Goal: Task Accomplishment & Management: Manage account settings

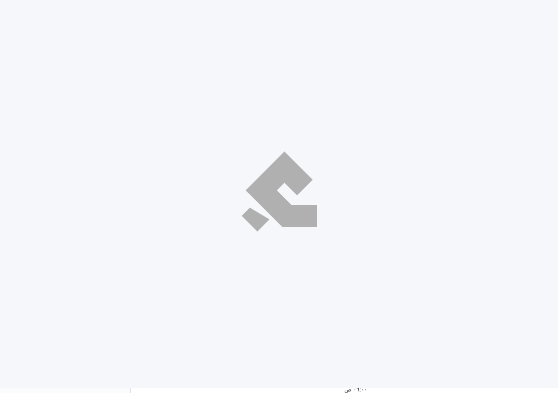
select select "ar"
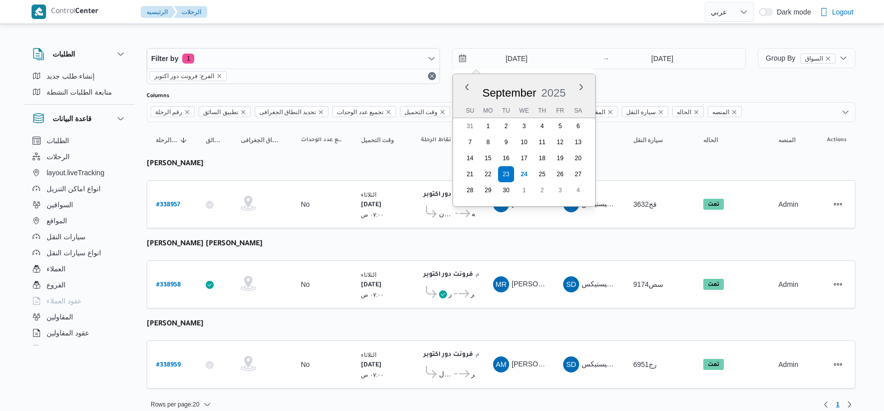
select select "ar"
click at [669, 61] on input "[DATE]" at bounding box center [662, 59] width 100 height 20
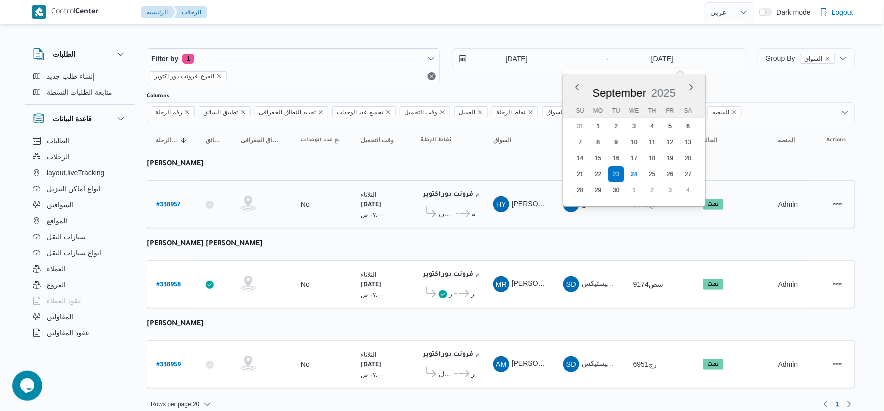
click at [642, 220] on td "سيارة النقل قج3632" at bounding box center [659, 204] width 70 height 48
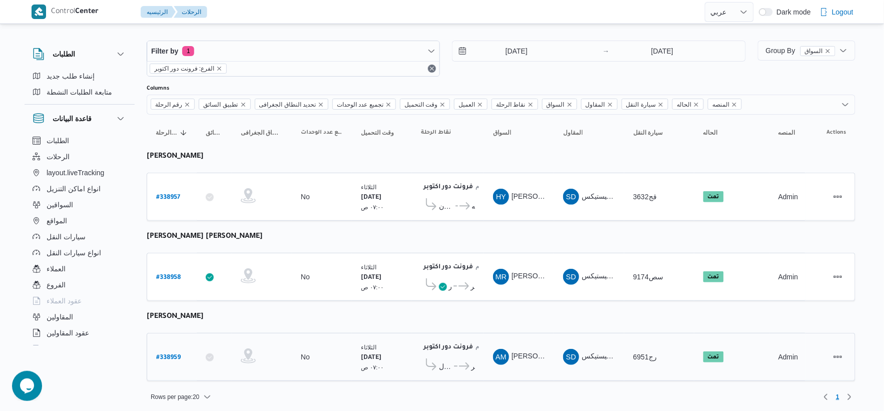
scroll to position [10, 0]
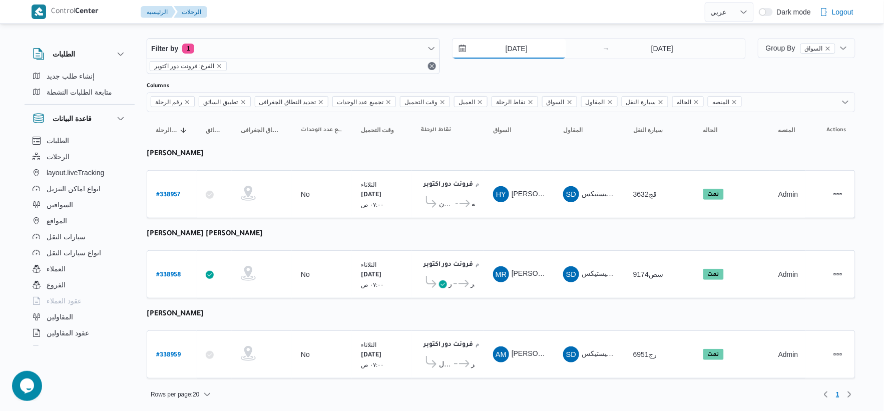
click at [533, 50] on input "[DATE]" at bounding box center [509, 49] width 114 height 20
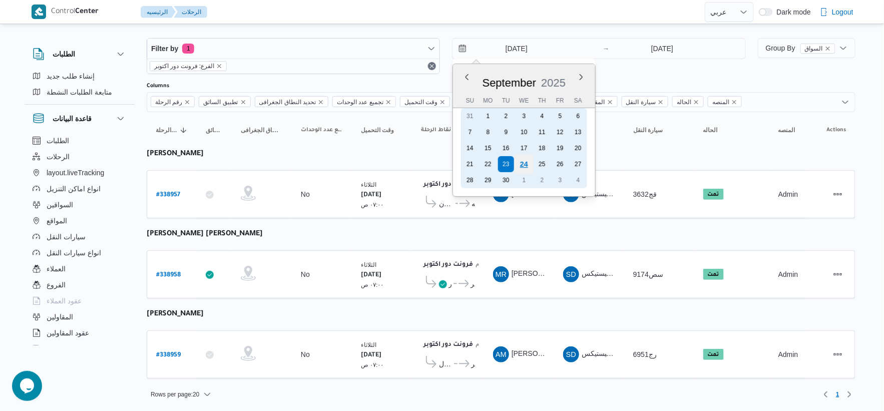
click at [525, 162] on div "24" at bounding box center [523, 164] width 19 height 19
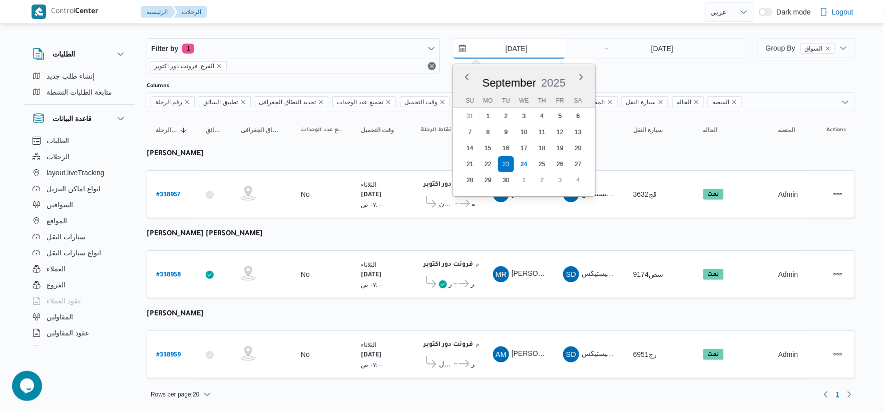
type input "[DATE]"
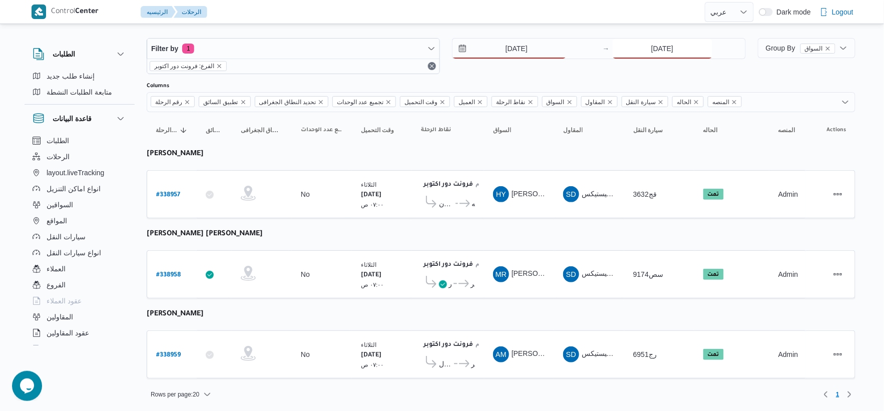
click at [669, 52] on input "[DATE]" at bounding box center [662, 49] width 100 height 20
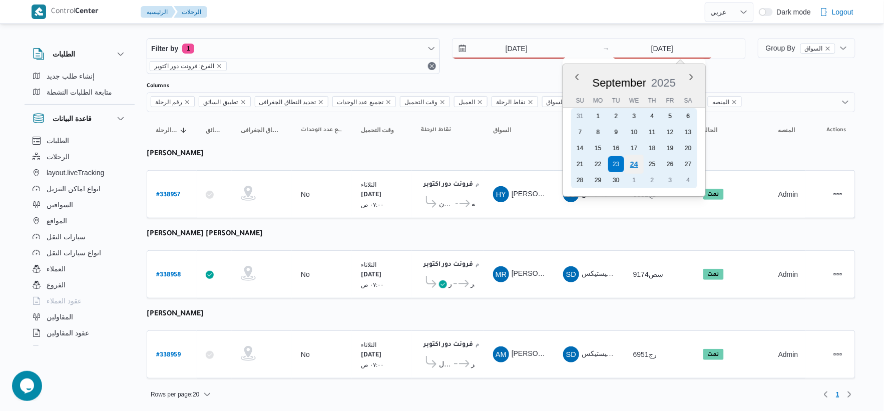
click at [639, 161] on div "24" at bounding box center [633, 164] width 19 height 19
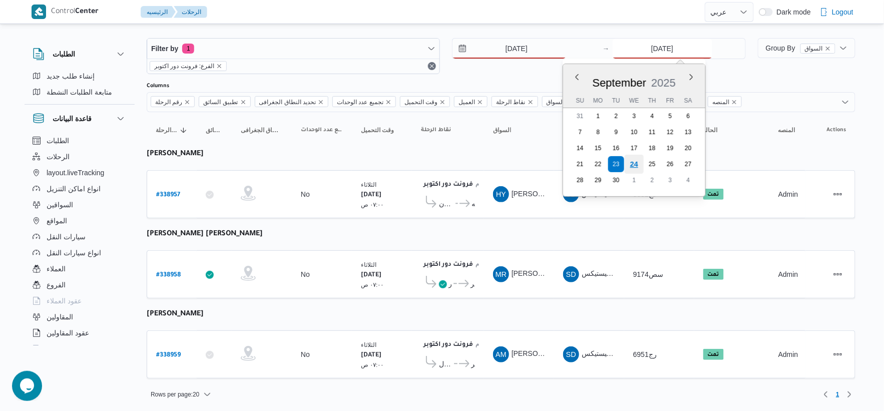
type input "[DATE]"
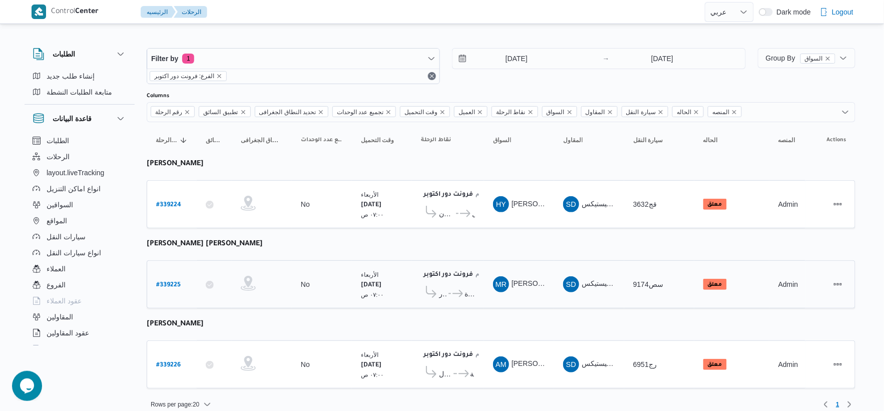
click at [468, 264] on div "فرونت دور اكتوبر ١٠:٤٨ م كارفور اعمار ... كارفور المقطم كارفور نيو معادي كارفور…" at bounding box center [448, 284] width 62 height 42
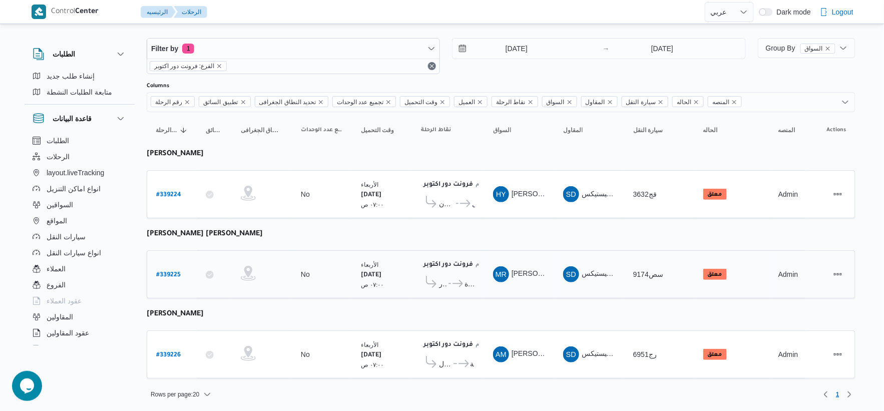
click at [169, 273] on b "# 339225" at bounding box center [168, 275] width 25 height 7
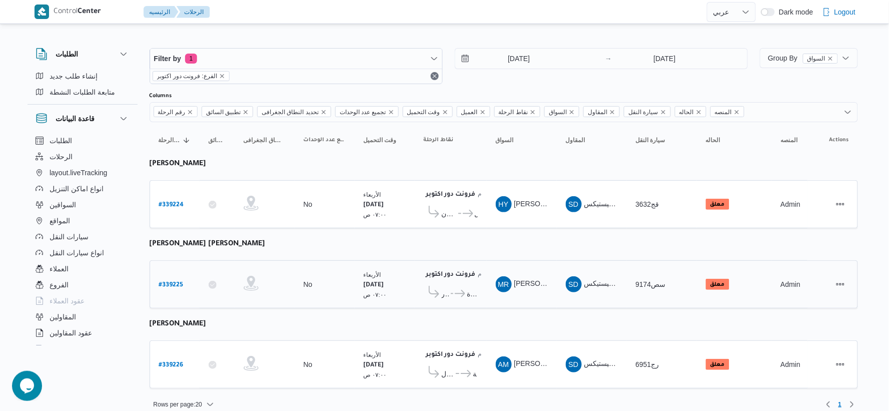
select select "ar"
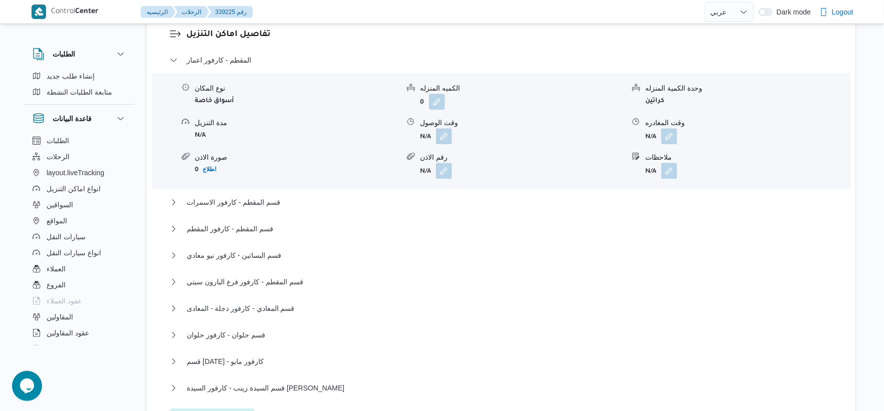
scroll to position [945, 0]
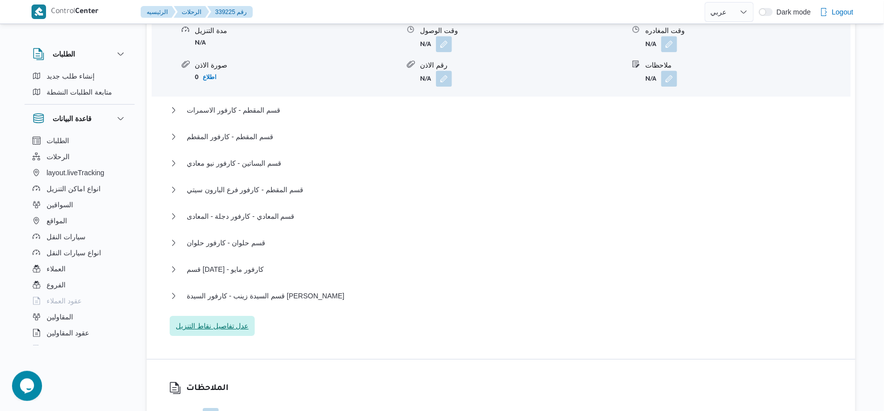
click at [228, 327] on span "عدل تفاصيل نقاط التنزيل" at bounding box center [212, 326] width 73 height 12
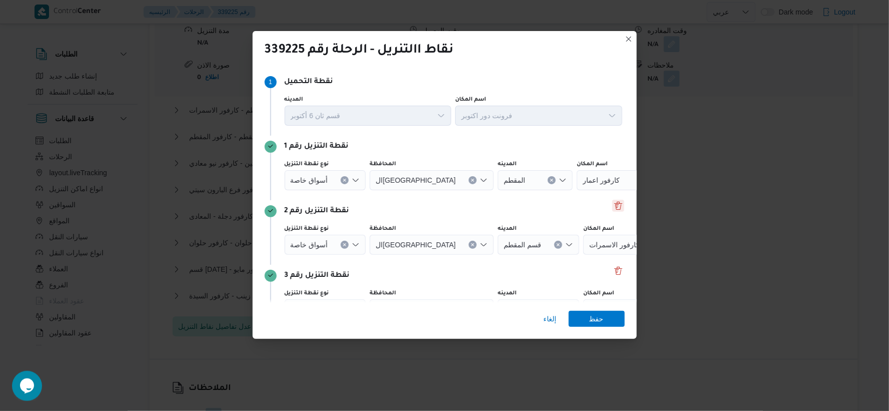
click at [613, 200] on div "نقطة التنزيل رقم 2 نوع نقطة التنزيل أسواق خاصة المحافظة القاهرة المدينه قسم الم…" at bounding box center [445, 232] width 360 height 65
click at [612, 202] on button "Delete" at bounding box center [618, 206] width 12 height 12
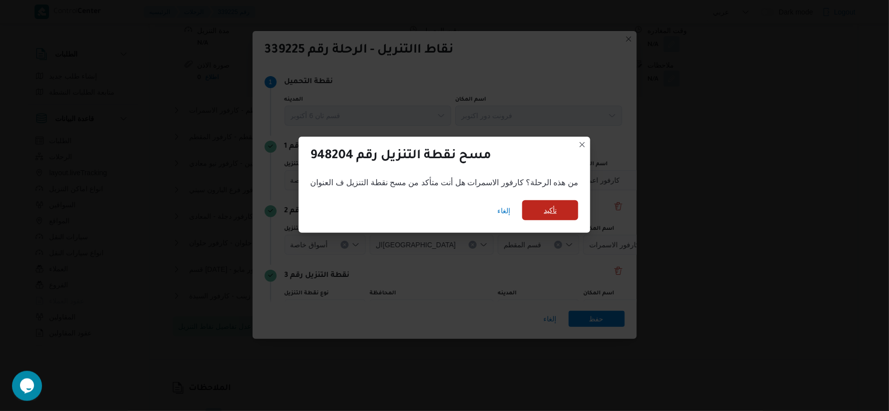
click at [565, 203] on span "تأكيد" at bounding box center [550, 210] width 56 height 20
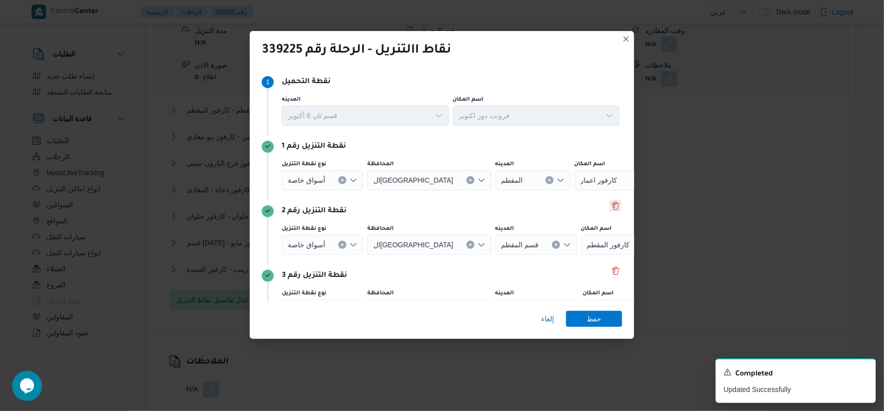
click at [610, 208] on button "Delete" at bounding box center [615, 206] width 12 height 12
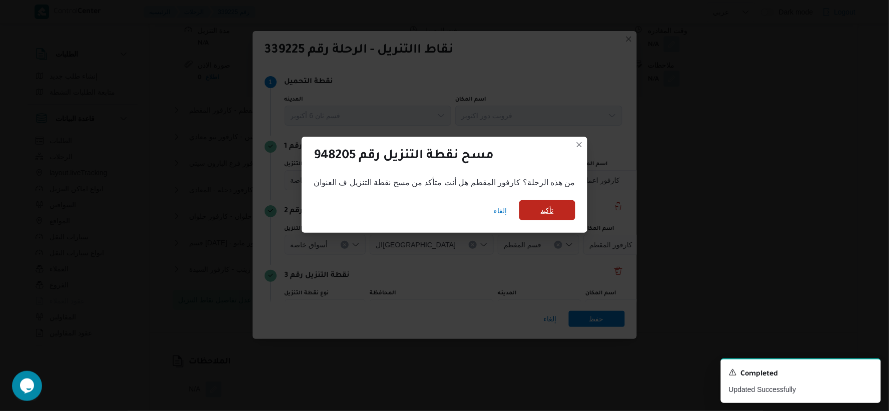
click at [567, 204] on span "تأكيد" at bounding box center [547, 210] width 56 height 20
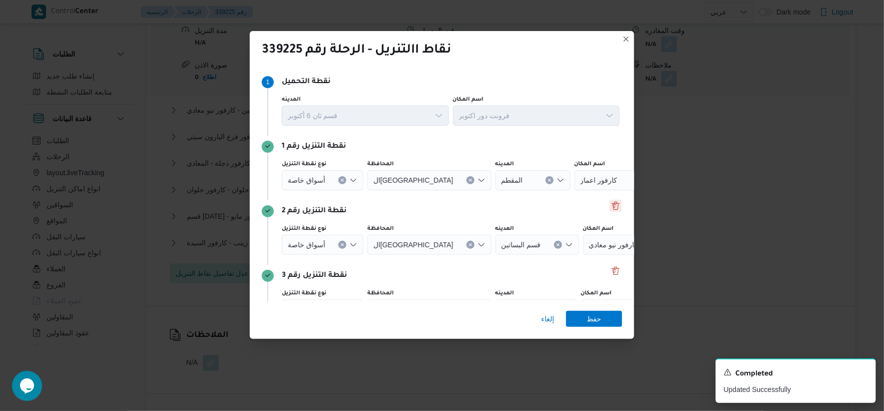
click at [615, 208] on button "Delete" at bounding box center [615, 206] width 12 height 12
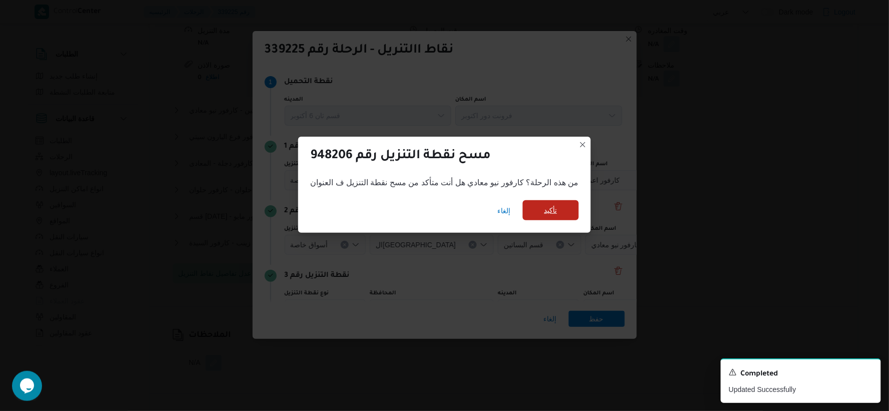
click at [569, 208] on span "تأكيد" at bounding box center [551, 210] width 56 height 20
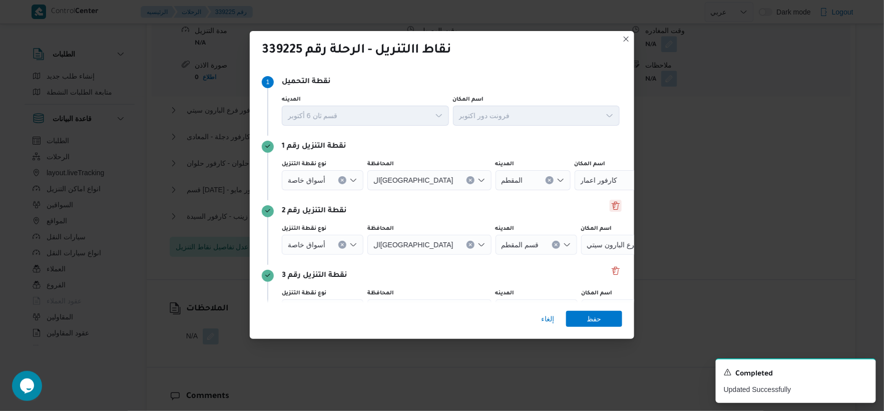
click at [614, 209] on button "Delete" at bounding box center [615, 206] width 12 height 12
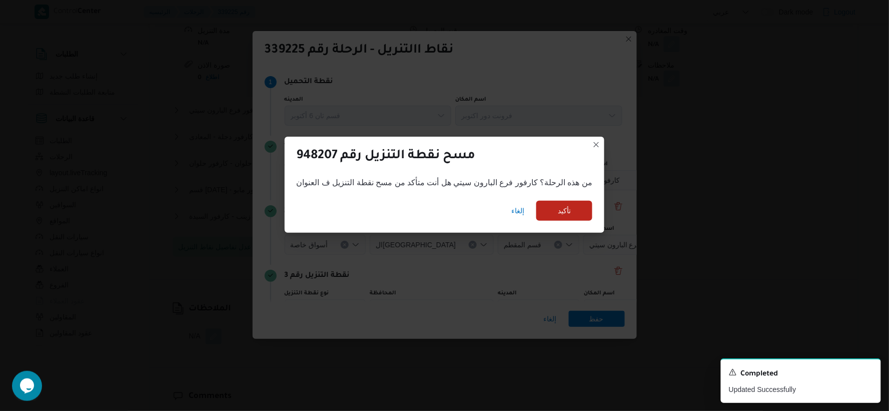
click at [575, 225] on div "إلغاء تأكيد" at bounding box center [445, 213] width 320 height 40
click at [577, 219] on span "تأكيد" at bounding box center [564, 210] width 56 height 20
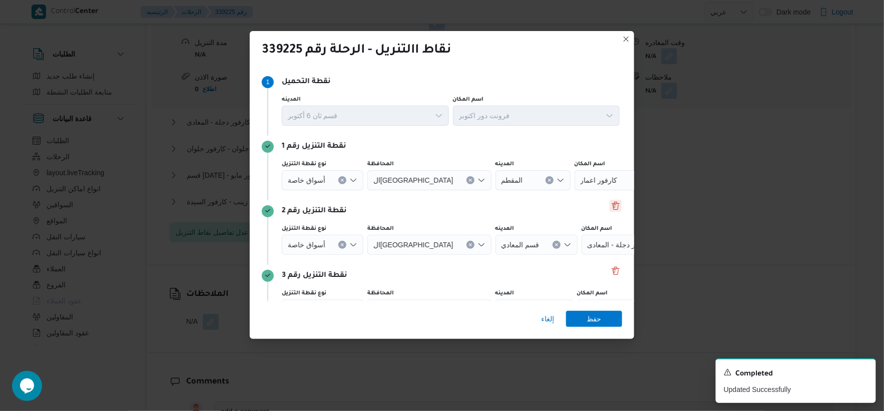
click at [609, 208] on button "Delete" at bounding box center [615, 206] width 12 height 12
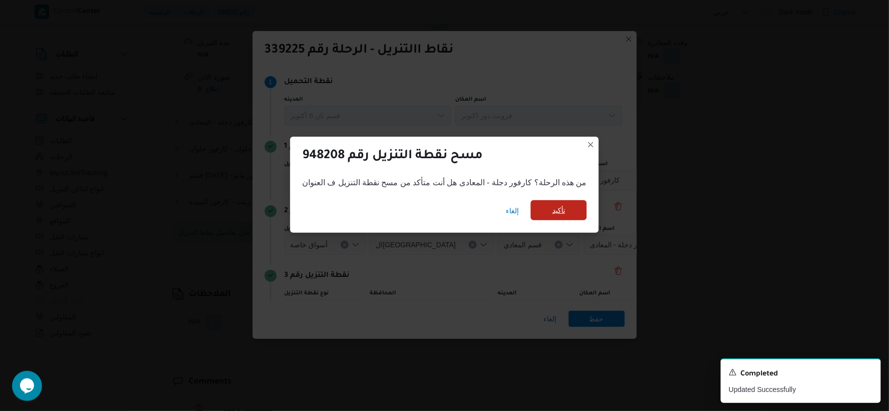
click at [569, 216] on span "تأكيد" at bounding box center [559, 210] width 56 height 20
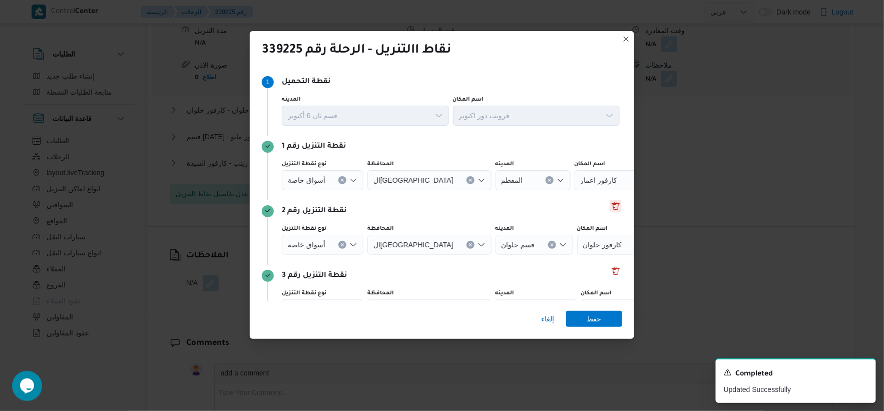
click at [609, 207] on button "Delete" at bounding box center [615, 206] width 12 height 12
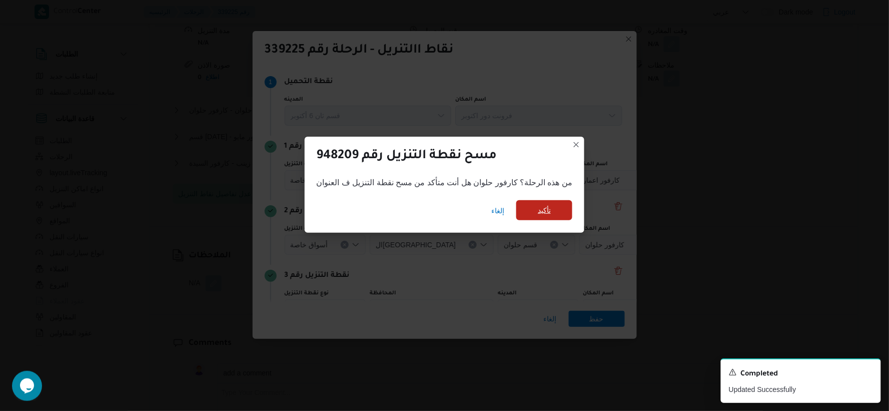
click at [567, 212] on span "تأكيد" at bounding box center [544, 210] width 56 height 20
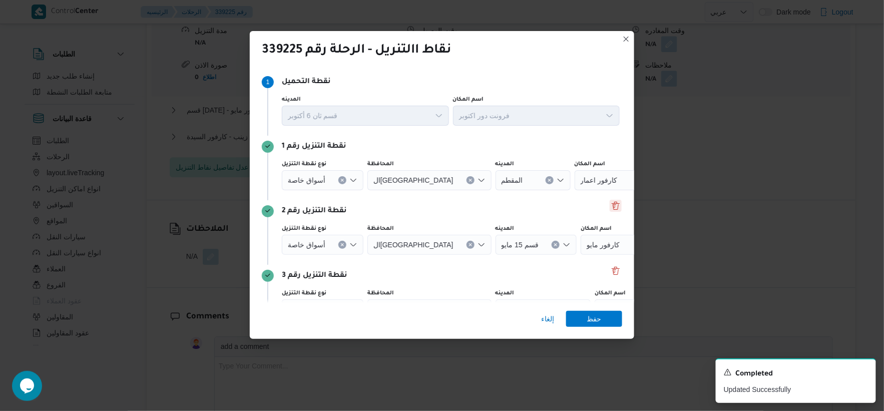
click at [613, 206] on button "Delete" at bounding box center [615, 206] width 12 height 12
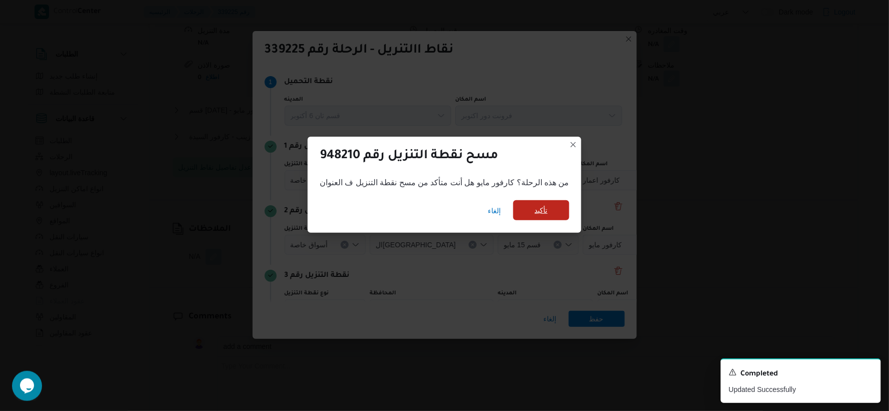
click at [560, 208] on span "تأكيد" at bounding box center [541, 210] width 56 height 20
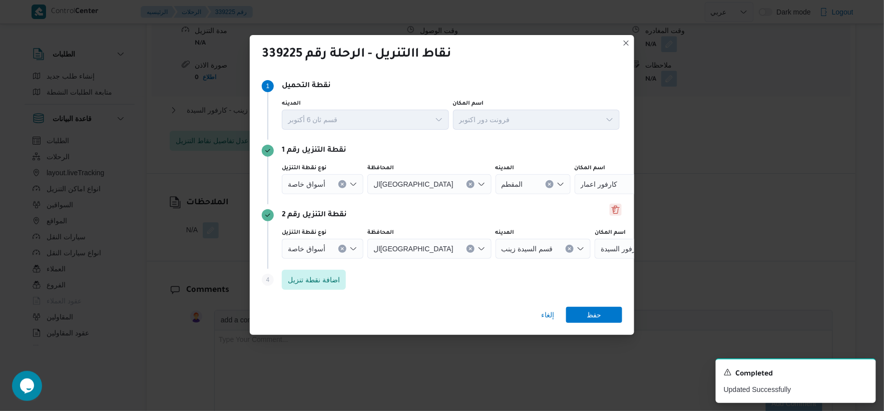
click at [612, 206] on button "Delete" at bounding box center [615, 210] width 12 height 12
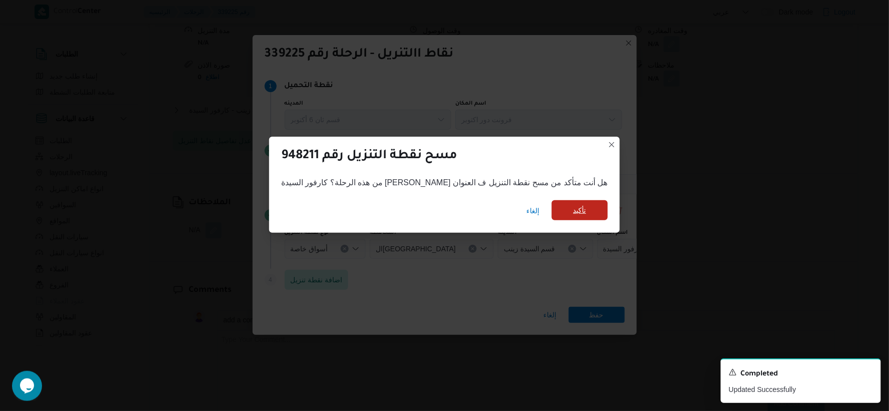
click at [573, 212] on span "تأكيد" at bounding box center [579, 210] width 13 height 12
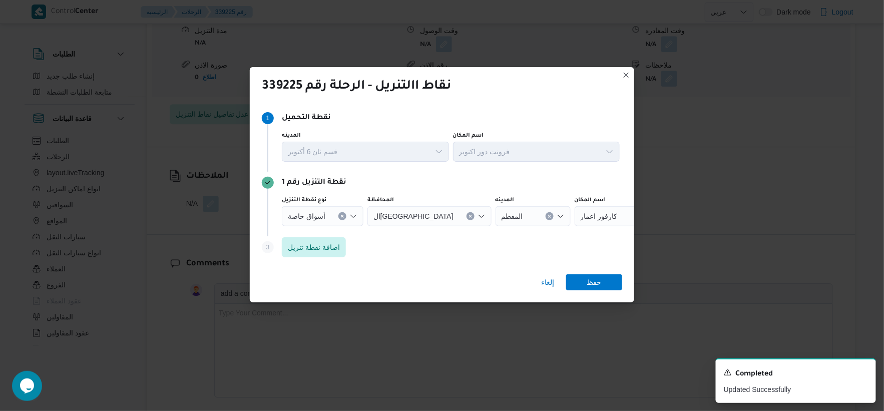
click at [547, 218] on icon "Clear input" at bounding box center [549, 216] width 4 height 4
click at [574, 213] on div "Search" at bounding box center [636, 216] width 125 height 20
type input "k"
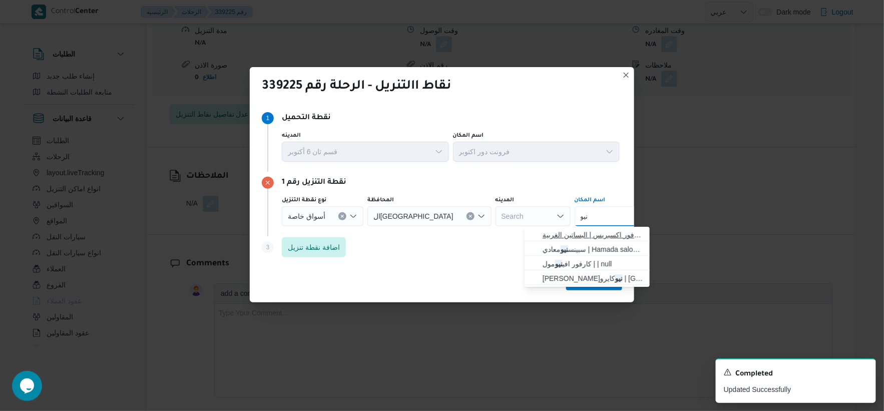
type input "نيو"
click at [602, 235] on span "كارفور نيو معادي | كارفور اكسبريس | البساتين الغربية" at bounding box center [592, 235] width 101 height 12
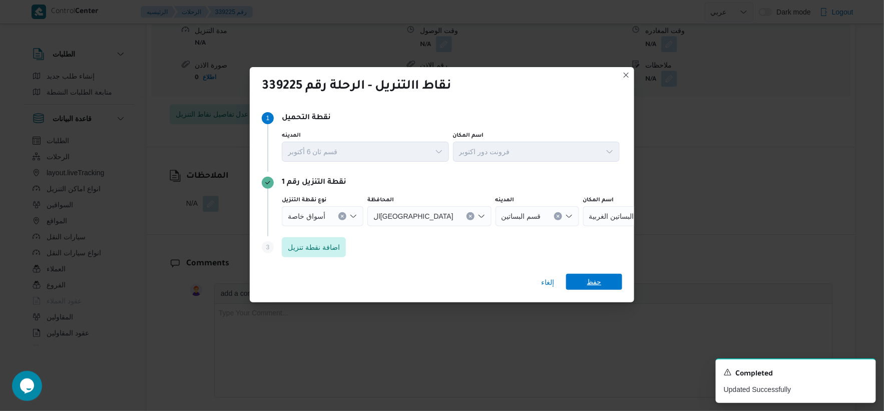
click at [606, 278] on span "حفظ" at bounding box center [594, 282] width 56 height 16
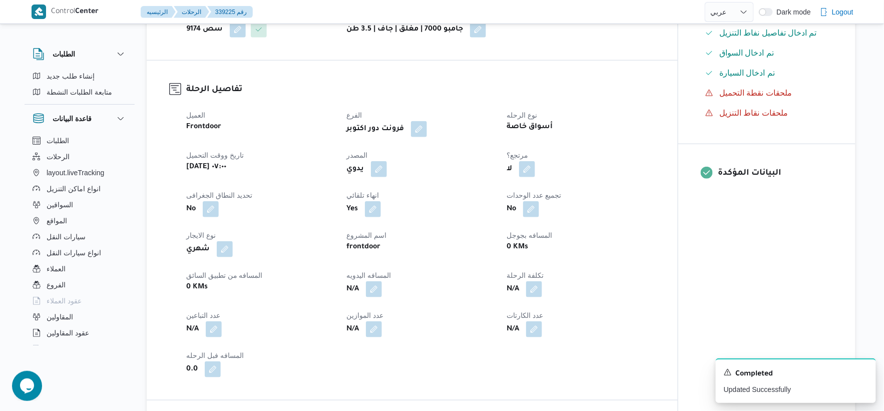
scroll to position [278, 0]
click at [386, 168] on button "button" at bounding box center [379, 169] width 16 height 16
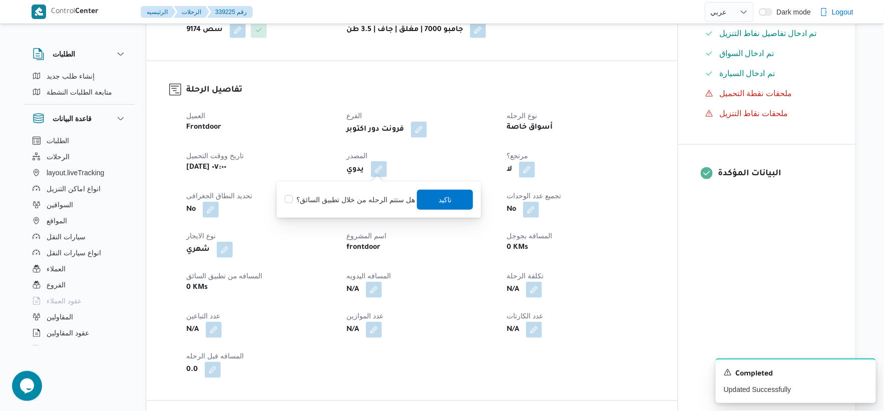
click at [367, 197] on label "هل ستتم الرحله من خلال تطبيق السائق؟" at bounding box center [350, 200] width 130 height 12
checkbox input "true"
click at [428, 192] on span "تاكيد" at bounding box center [445, 199] width 56 height 20
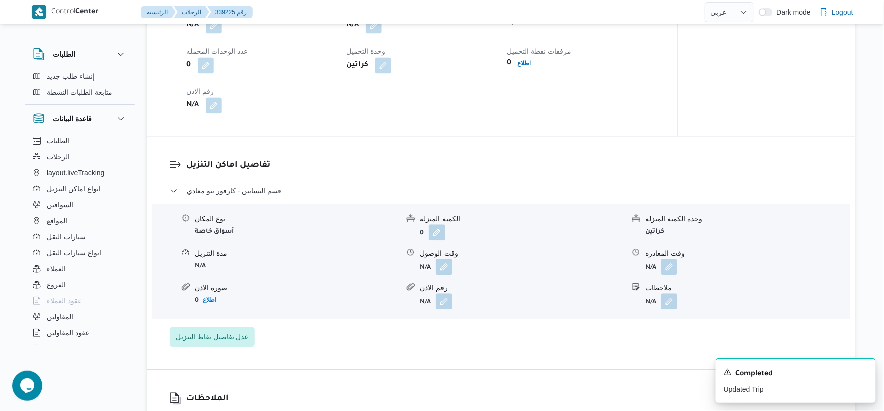
scroll to position [723, 0]
select select "ar"
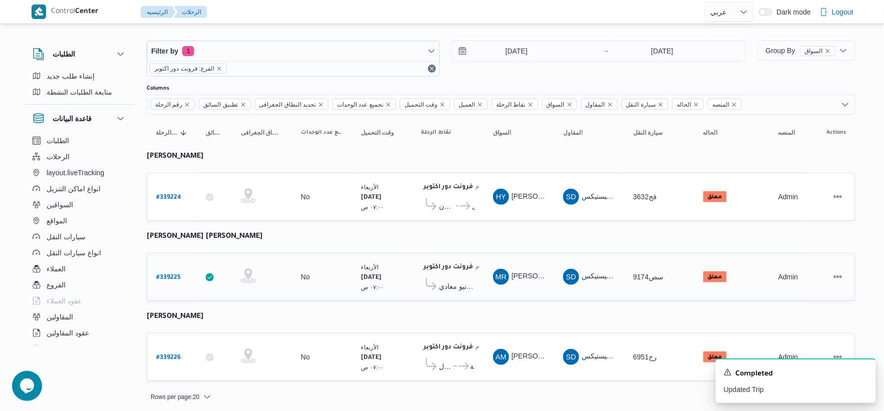
scroll to position [10, 0]
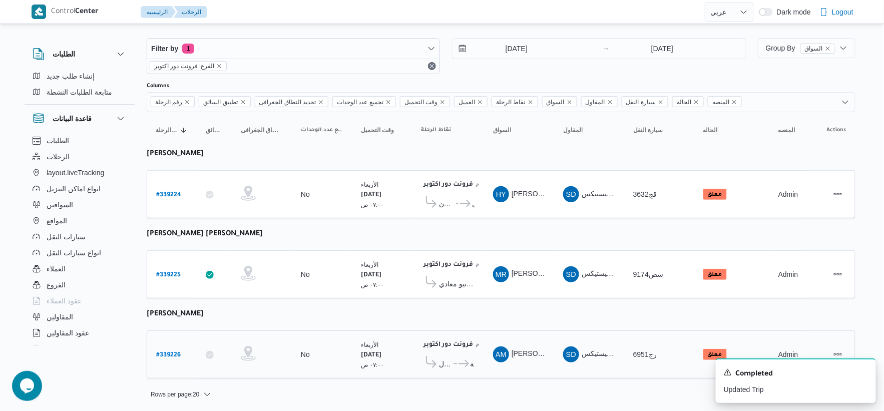
click at [169, 353] on b "# 339226" at bounding box center [168, 355] width 25 height 7
select select "ar"
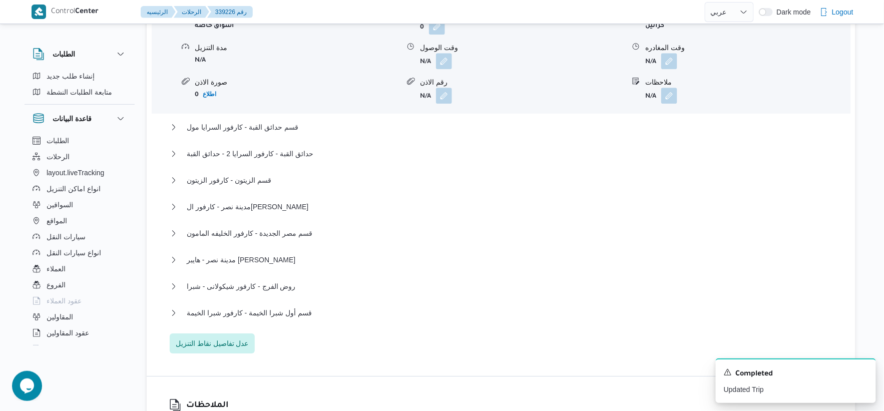
scroll to position [945, 0]
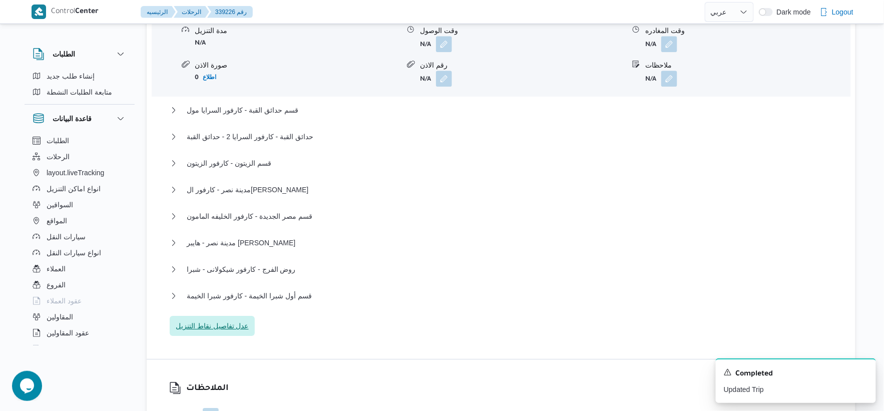
click at [232, 323] on span "عدل تفاصيل نقاط التنزيل" at bounding box center [212, 326] width 73 height 12
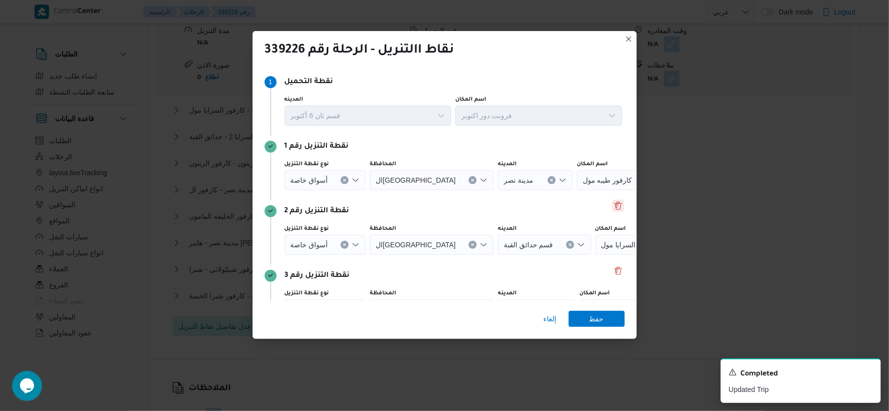
click at [616, 206] on button "Delete" at bounding box center [618, 206] width 12 height 12
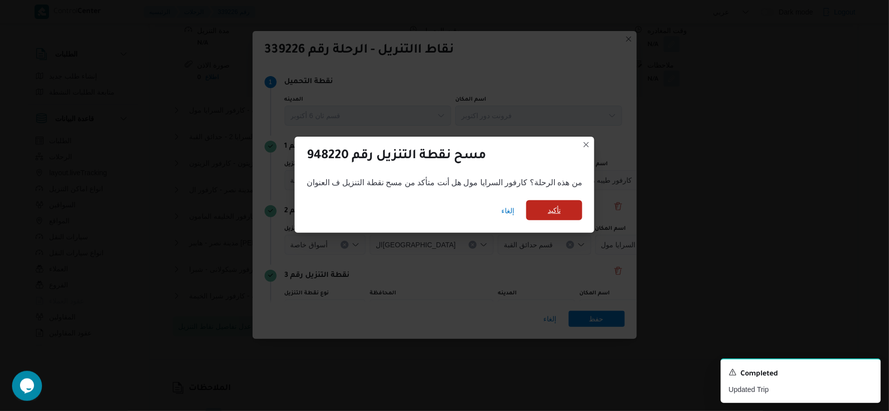
click at [573, 202] on span "تأكيد" at bounding box center [554, 210] width 56 height 20
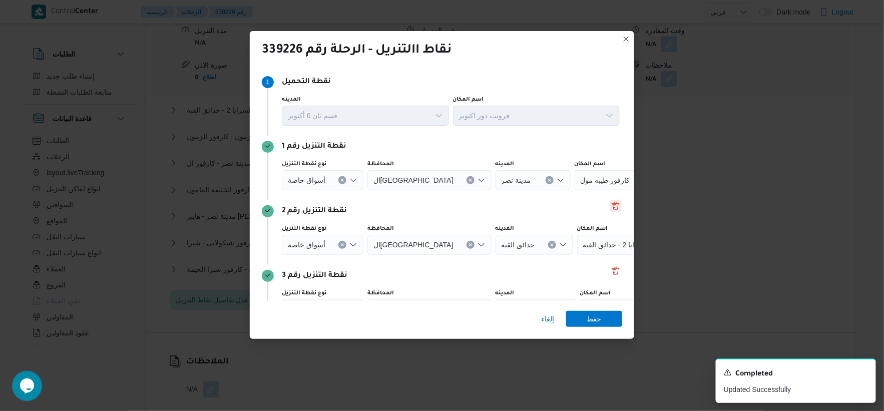
click at [609, 209] on button "Delete" at bounding box center [615, 206] width 12 height 12
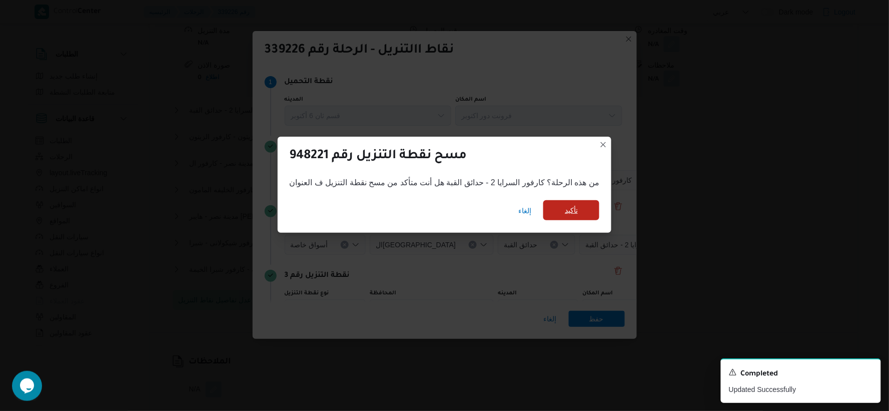
click at [565, 207] on span "تأكيد" at bounding box center [571, 210] width 13 height 12
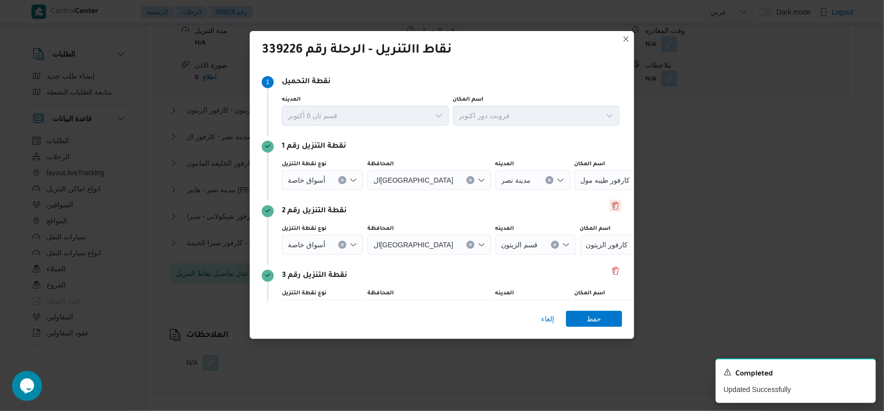
click at [609, 208] on button "Delete" at bounding box center [615, 206] width 12 height 12
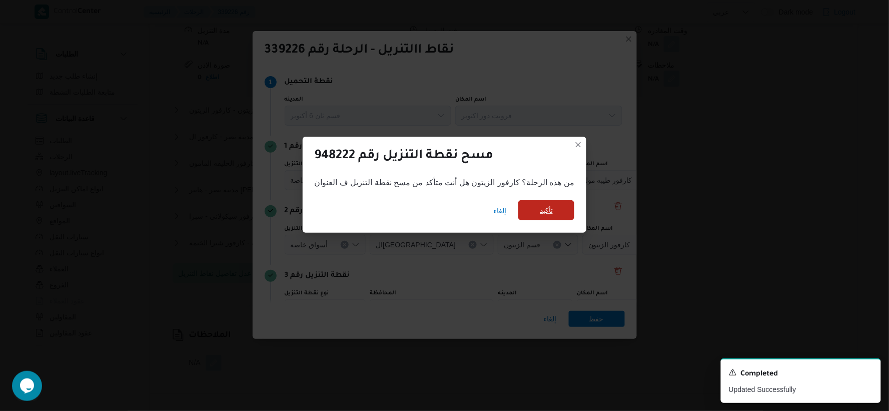
click at [568, 210] on span "تأكيد" at bounding box center [546, 210] width 56 height 20
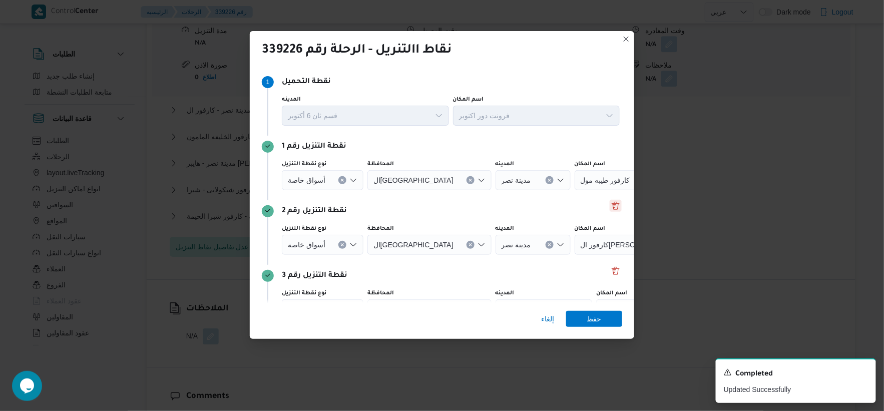
click at [611, 209] on button "Delete" at bounding box center [615, 206] width 12 height 12
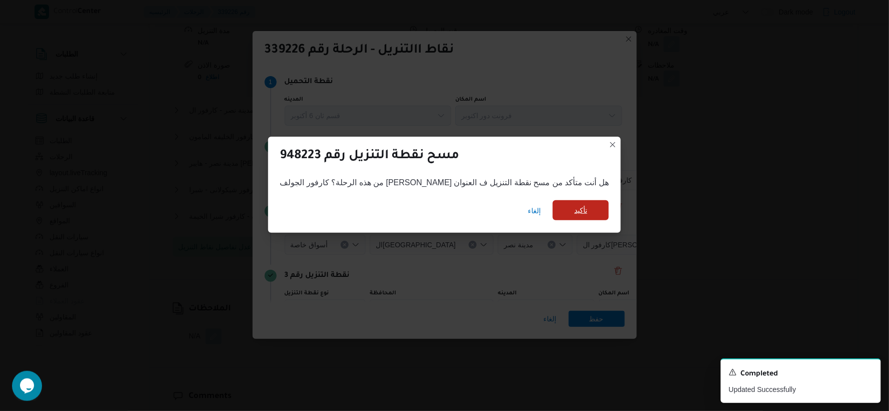
click at [566, 217] on span "تأكيد" at bounding box center [581, 210] width 56 height 20
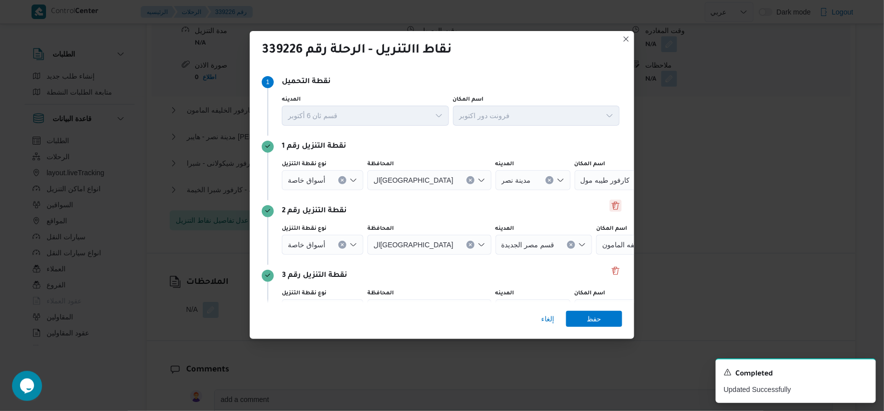
click at [610, 208] on button "Delete" at bounding box center [615, 206] width 12 height 12
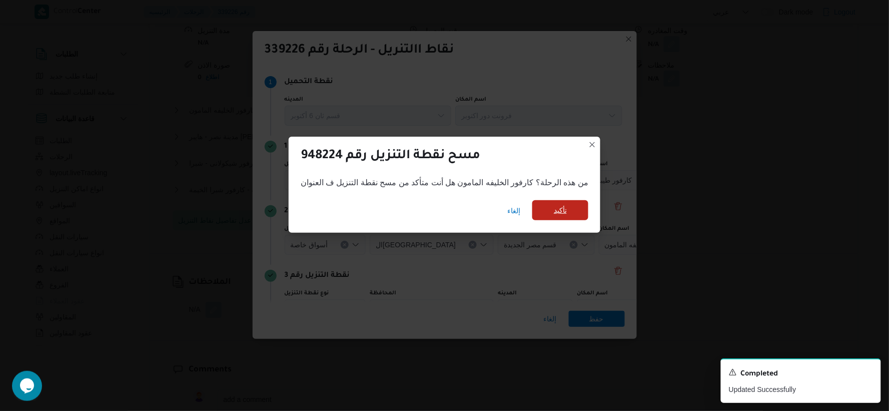
click at [568, 213] on span "تأكيد" at bounding box center [560, 210] width 56 height 20
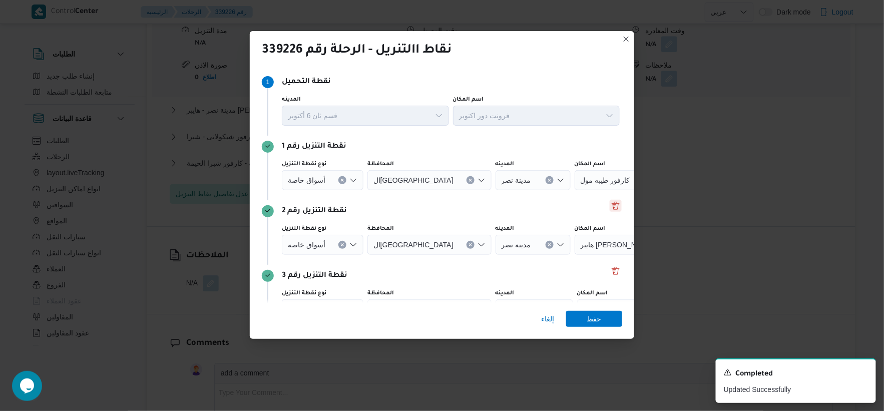
click at [612, 209] on button "Delete" at bounding box center [615, 206] width 12 height 12
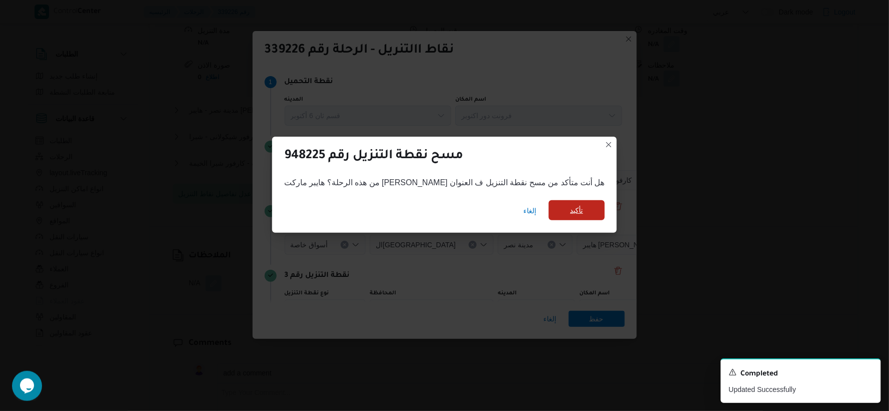
click at [578, 211] on span "تأكيد" at bounding box center [577, 210] width 56 height 20
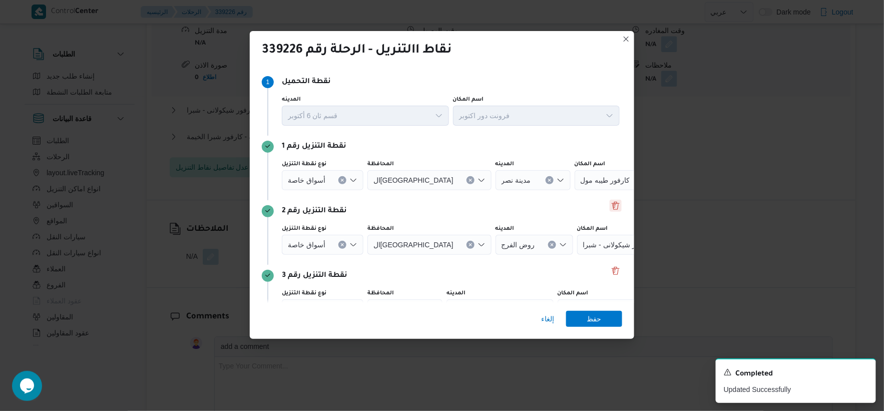
click at [611, 209] on button "Delete" at bounding box center [615, 206] width 12 height 12
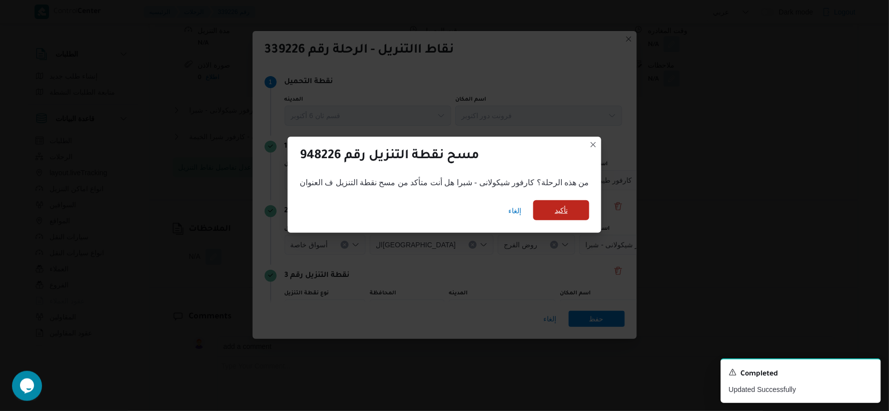
click at [579, 213] on span "تأكيد" at bounding box center [561, 210] width 56 height 20
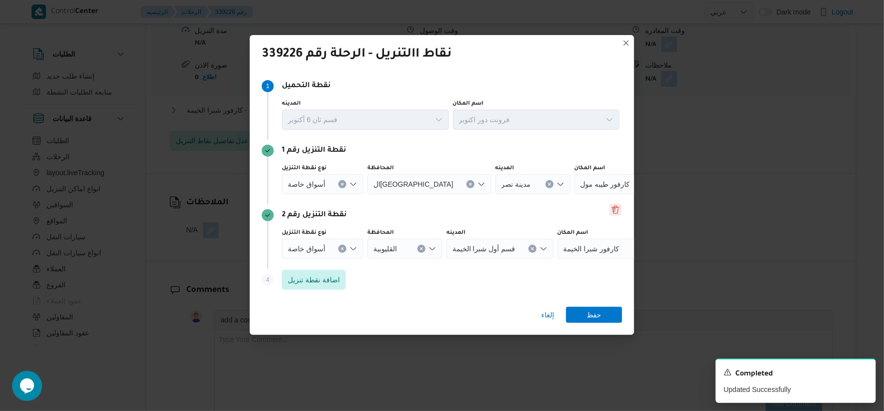
click at [612, 210] on button "Delete" at bounding box center [615, 210] width 12 height 12
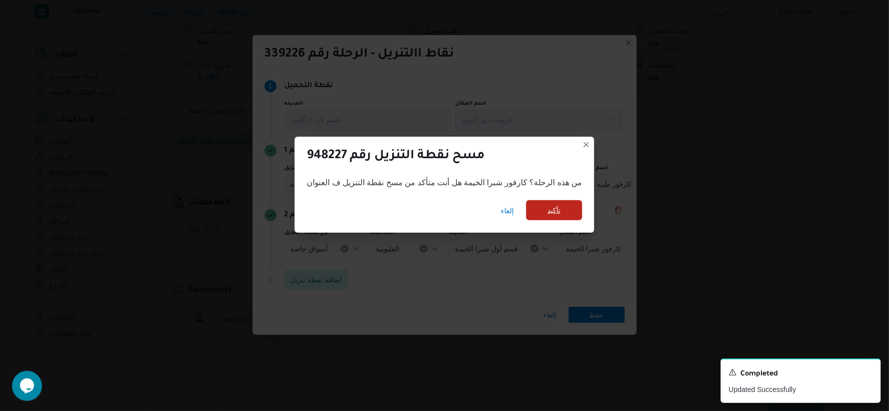
click at [564, 214] on span "تأكيد" at bounding box center [554, 210] width 56 height 20
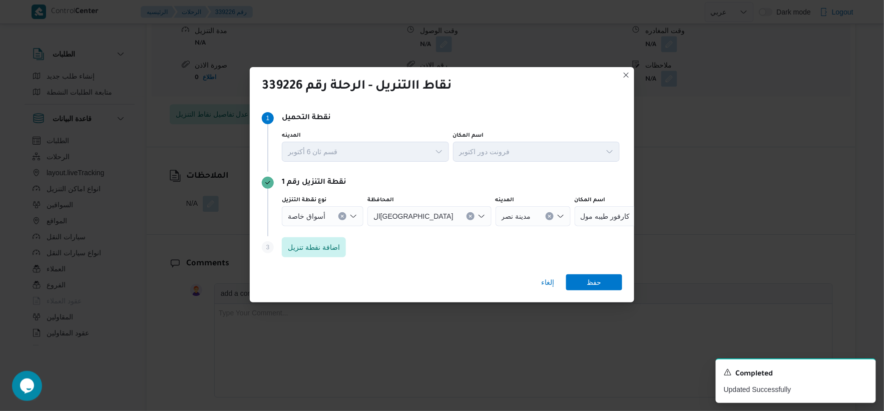
click at [545, 213] on button "Clear input" at bounding box center [549, 216] width 8 height 8
click at [574, 219] on div "Search" at bounding box center [636, 216] width 125 height 20
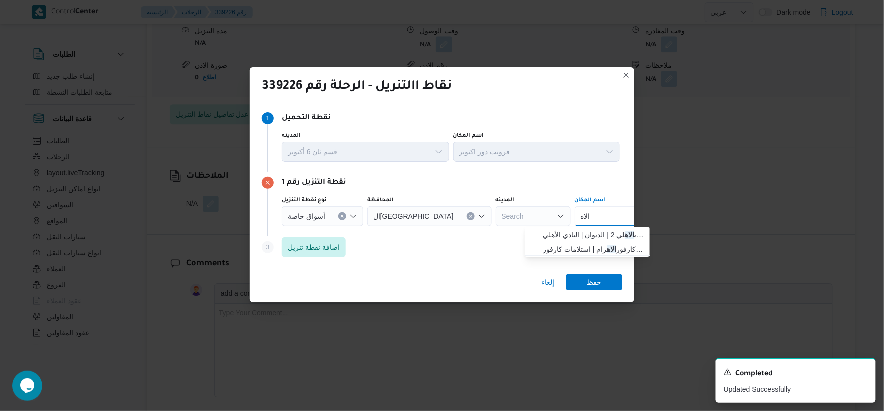
type input "الاه"
click at [599, 189] on div "نقطة التنزيل رقم 1 نوع نقطة التنزيل أسواق خاصة المحافظة القاهرة المدينه Search …" at bounding box center [442, 204] width 360 height 65
click at [586, 212] on div "الاه الاه" at bounding box center [636, 216] width 125 height 20
click at [587, 249] on span "كارفور الاه رام | استلامات كارفور شارع الاهرام مصر الجديدة | المنتزه" at bounding box center [592, 249] width 101 height 12
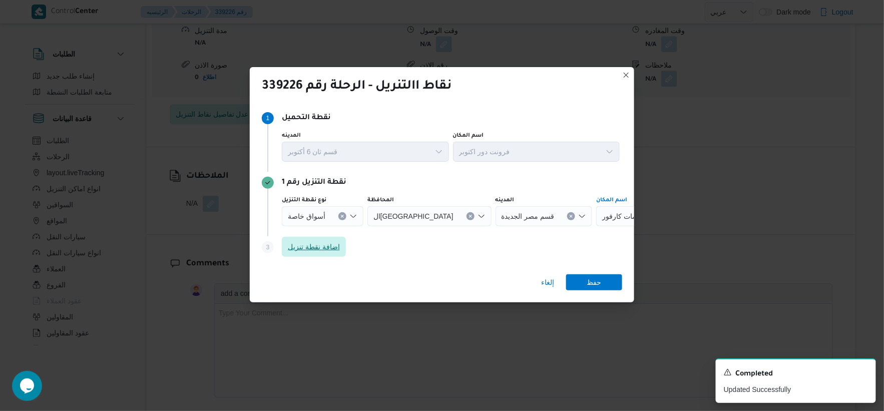
click at [330, 247] on span "اضافة نقطة تنزيل" at bounding box center [314, 247] width 52 height 12
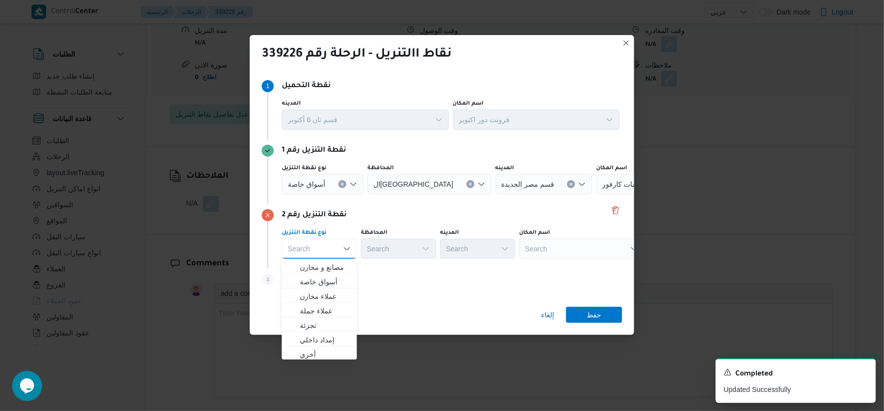
click at [568, 243] on div "Search" at bounding box center [581, 249] width 125 height 20
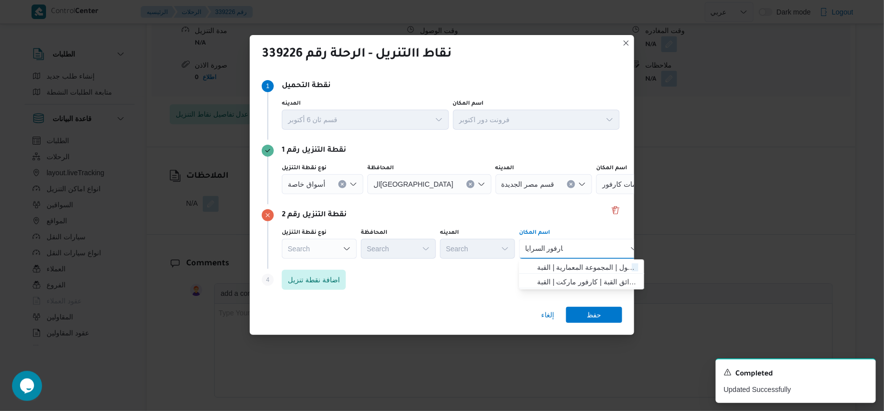
type input "كارفور السرايا"
click at [584, 243] on div "كارفور السرايا كارفور السرايا Combo box. Selected. كارفور السرايا. Selected. Co…" at bounding box center [581, 249] width 125 height 20
click at [588, 263] on span "كارفور السرايا مول | المجموعة المعمارية | القبة" at bounding box center [587, 267] width 101 height 12
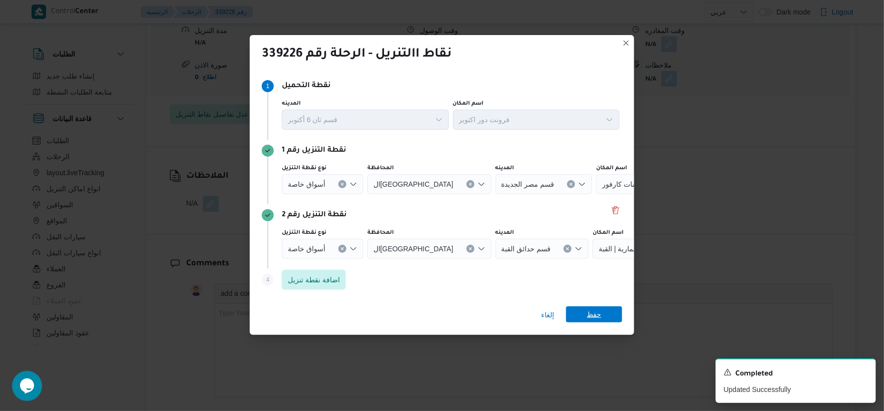
click at [594, 308] on span "حفظ" at bounding box center [594, 314] width 15 height 16
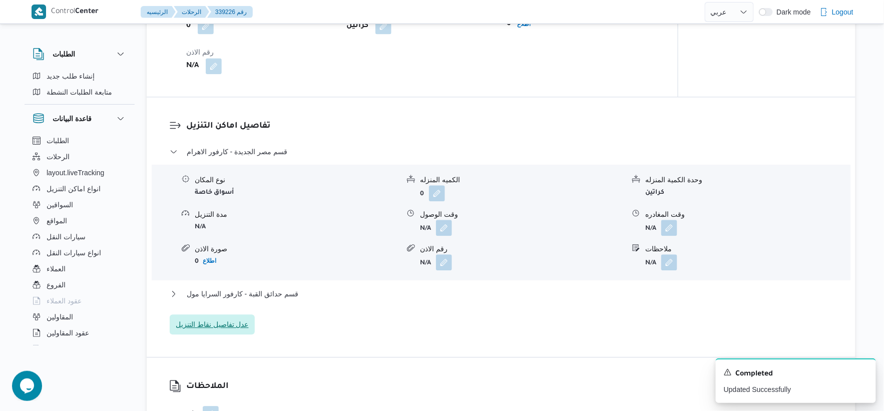
scroll to position [778, 0]
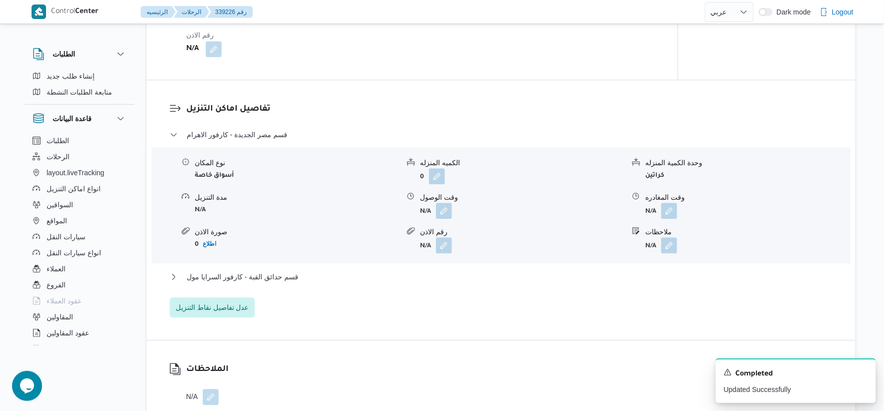
select select "ar"
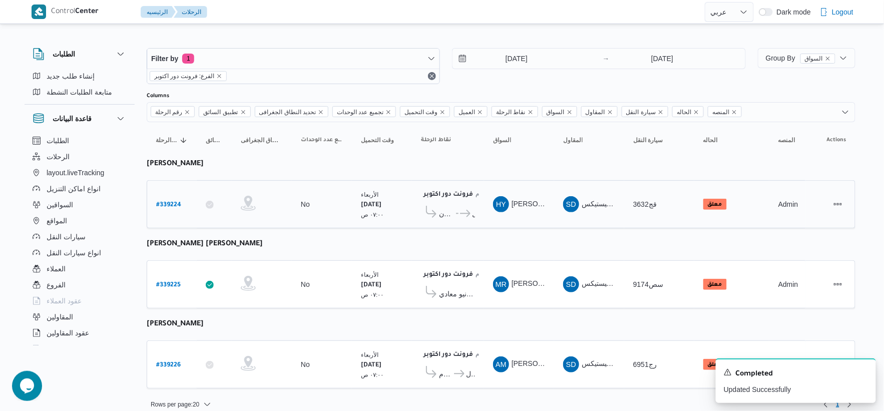
click at [174, 202] on b "# 339224" at bounding box center [168, 205] width 25 height 7
select select "ar"
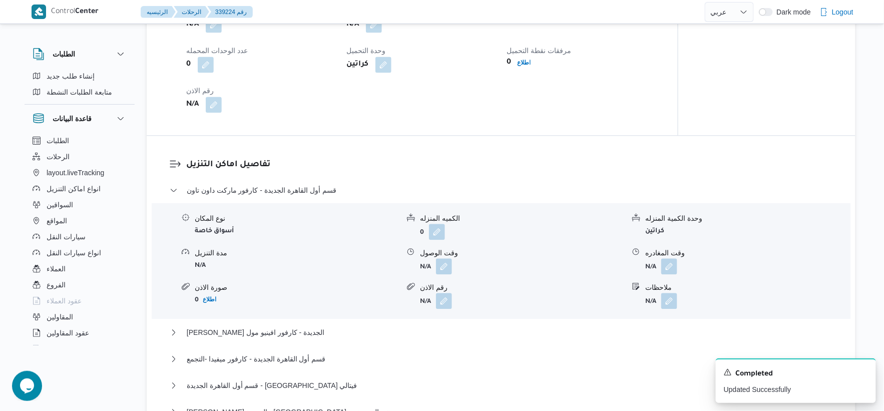
scroll to position [1001, 0]
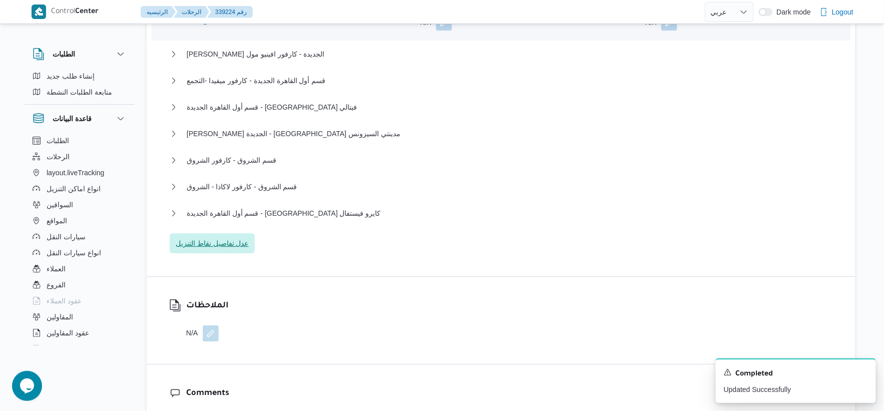
click at [218, 251] on span "عدل تفاصيل نقاط التنزيل" at bounding box center [212, 243] width 85 height 20
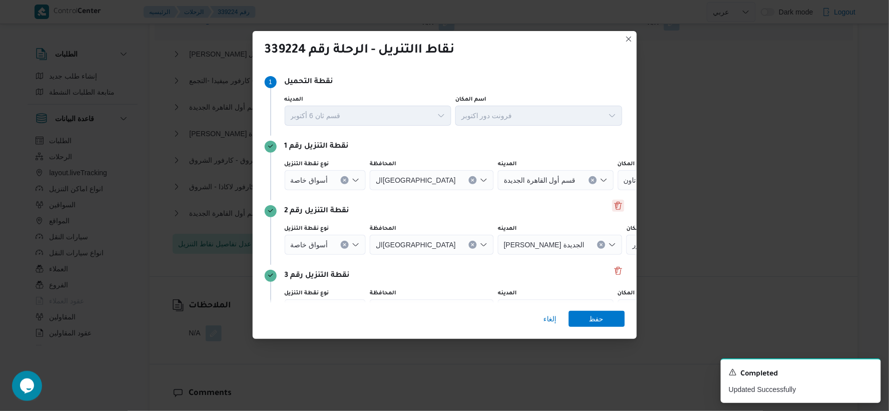
click at [612, 202] on button "Delete" at bounding box center [618, 206] width 12 height 12
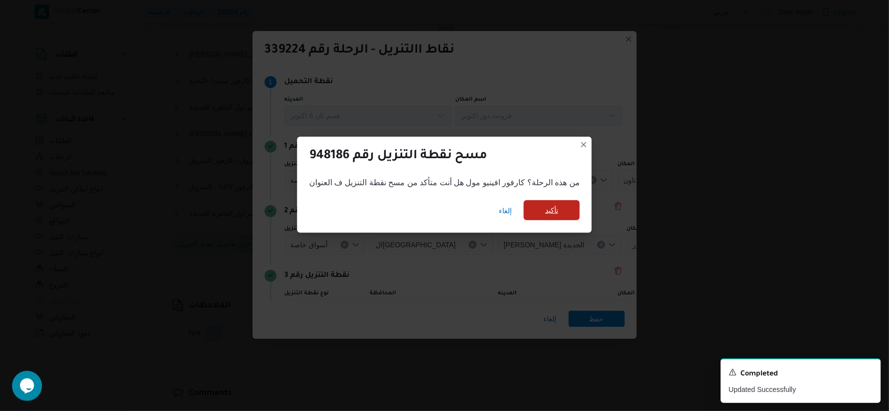
click at [575, 208] on span "تأكيد" at bounding box center [552, 210] width 56 height 20
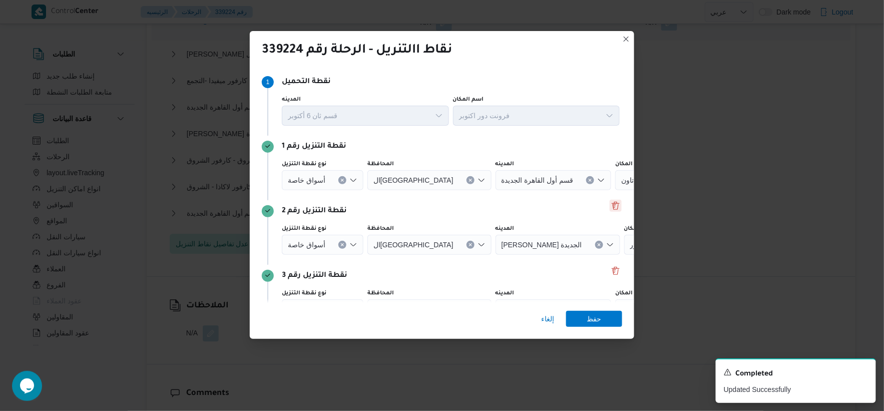
click at [614, 205] on button "Delete" at bounding box center [615, 206] width 12 height 12
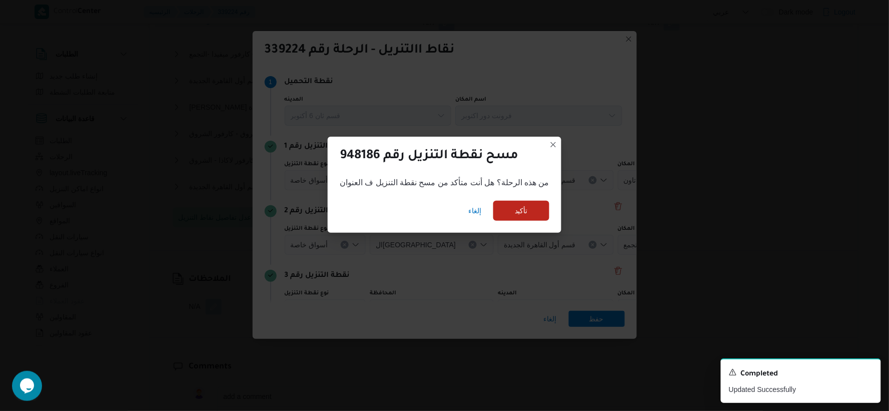
click at [570, 213] on div "مسح نقطة التنزيل رقم 948186 من هذه الرحلة؟ هل أنت متأكد من مسح نقطة التنزيل ف ا…" at bounding box center [444, 205] width 889 height 411
click at [532, 205] on span "تأكيد" at bounding box center [521, 210] width 56 height 20
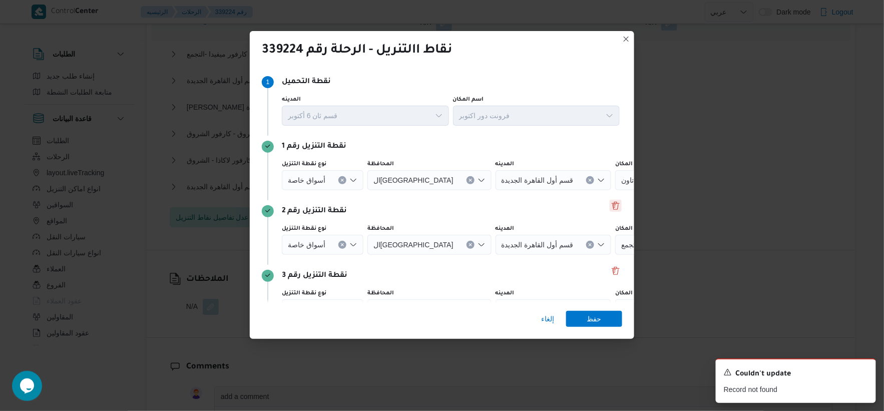
click at [611, 208] on button "Delete" at bounding box center [615, 206] width 12 height 12
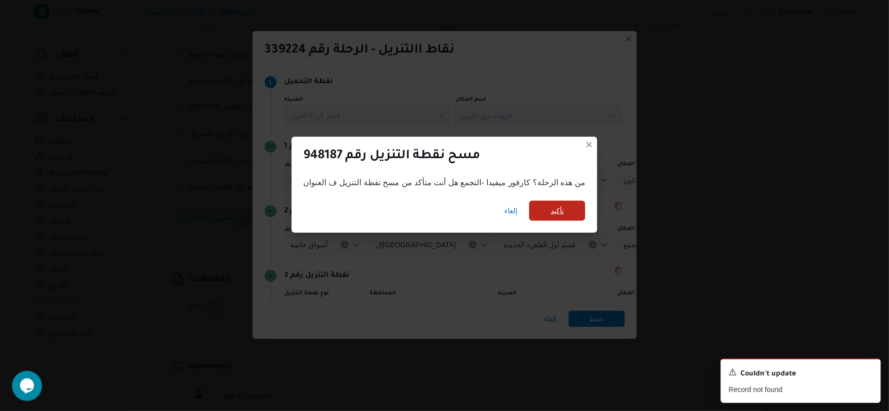
click at [567, 204] on span "تأكيد" at bounding box center [557, 211] width 56 height 20
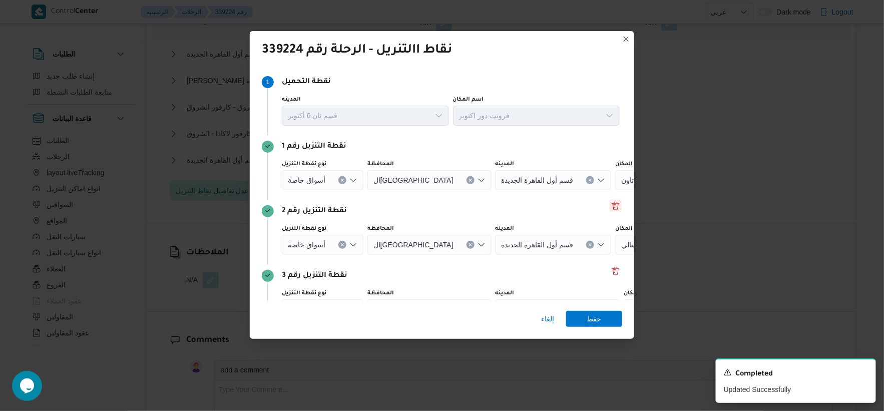
click at [609, 207] on button "Delete" at bounding box center [615, 206] width 12 height 12
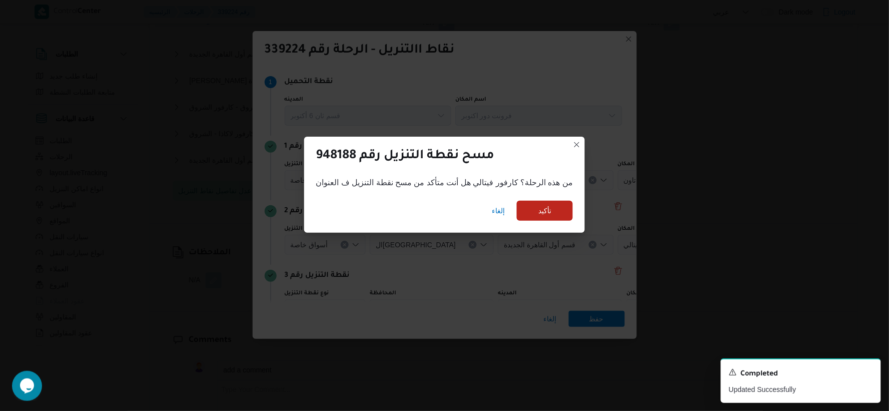
click at [559, 198] on div "إلغاء تأكيد" at bounding box center [444, 213] width 281 height 40
click at [558, 202] on span "تأكيد" at bounding box center [545, 211] width 56 height 20
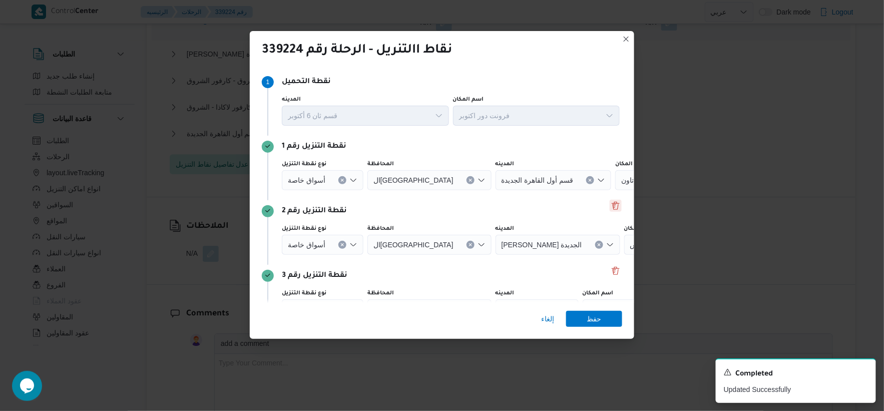
click at [613, 209] on button "Delete" at bounding box center [615, 206] width 12 height 12
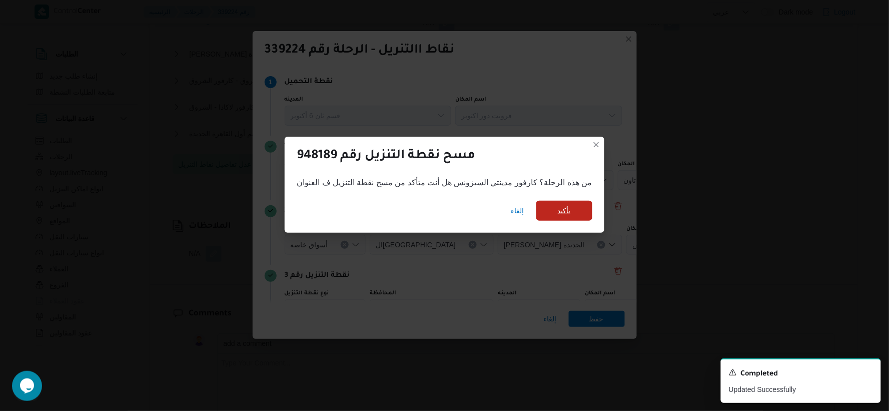
click at [568, 202] on span "تأكيد" at bounding box center [564, 211] width 56 height 20
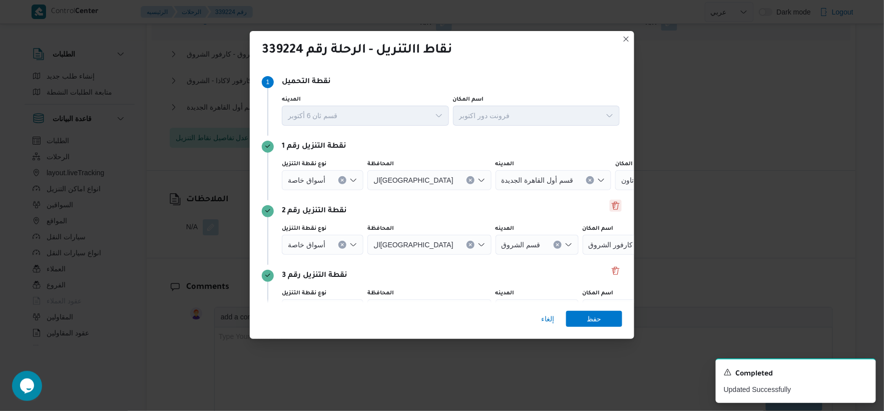
click at [611, 209] on button "Delete" at bounding box center [615, 206] width 12 height 12
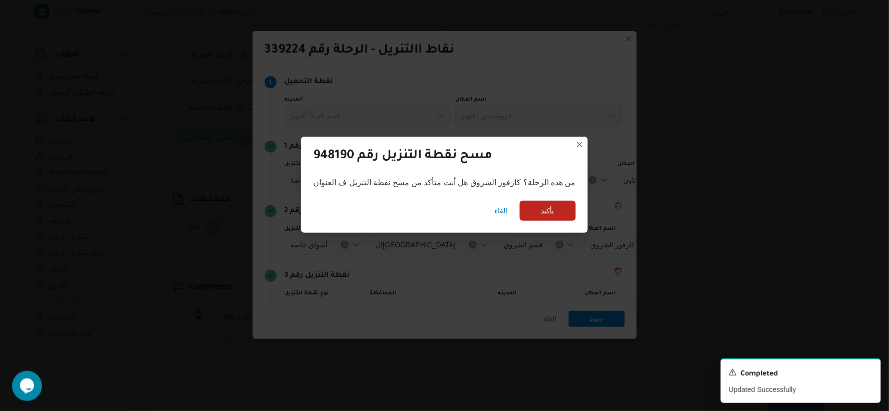
click at [570, 203] on span "تأكيد" at bounding box center [548, 211] width 56 height 20
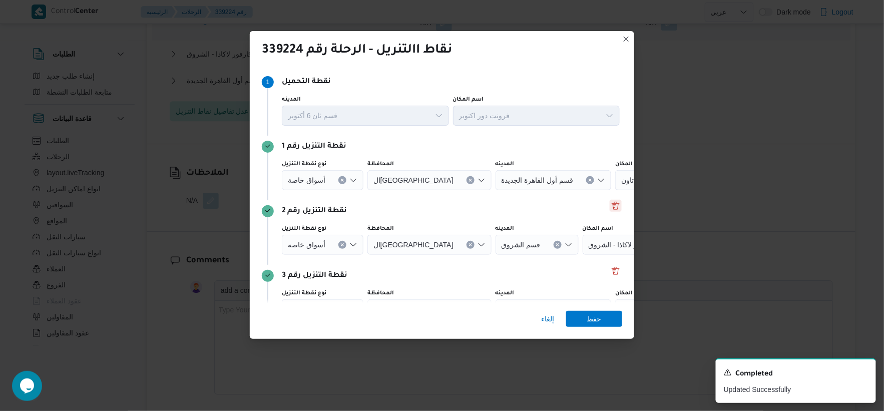
click at [614, 209] on button "Delete" at bounding box center [615, 206] width 12 height 12
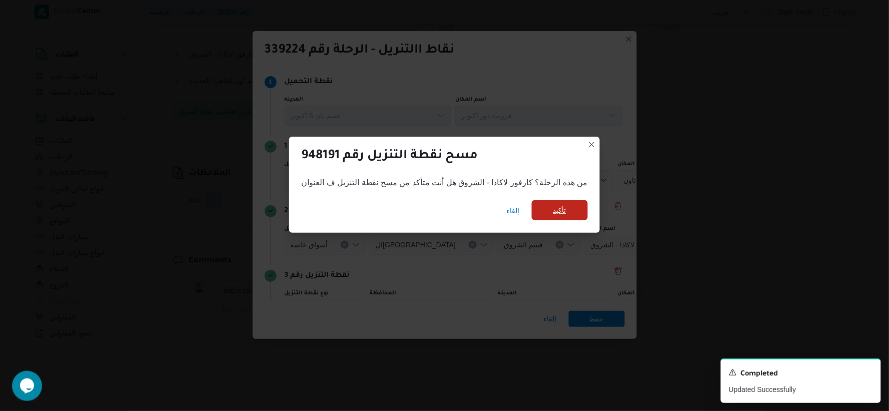
click at [567, 208] on span "تأكيد" at bounding box center [560, 210] width 56 height 20
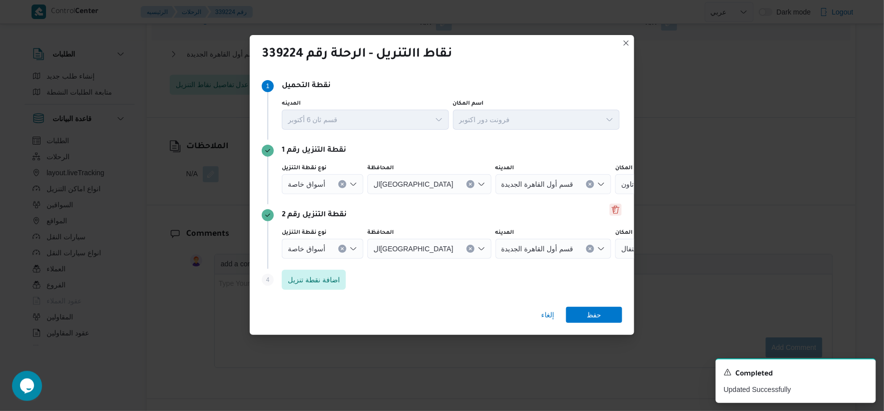
click at [613, 213] on button "Delete" at bounding box center [615, 210] width 12 height 12
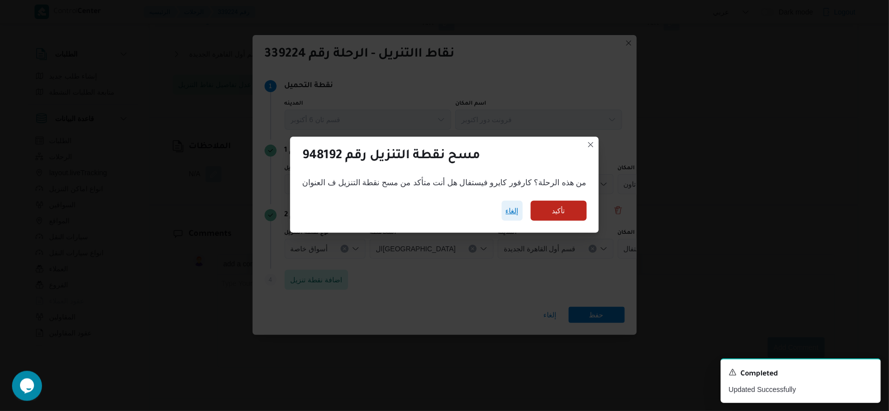
click at [513, 214] on span "إلغاء" at bounding box center [512, 211] width 13 height 12
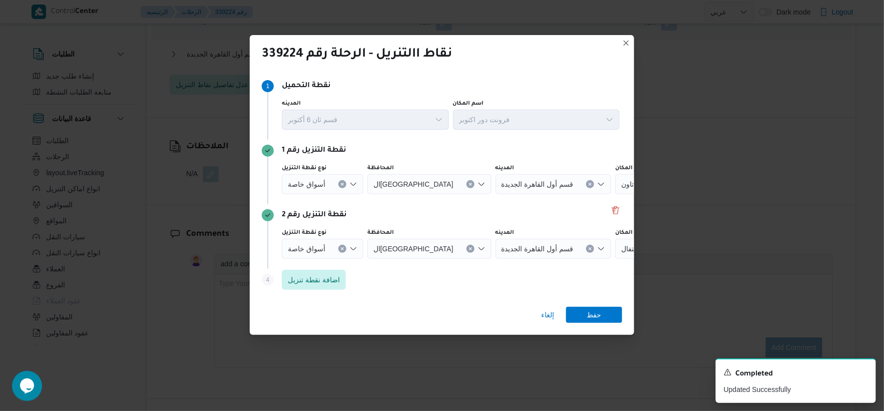
click at [341, 183] on icon "Clear input" at bounding box center [342, 184] width 3 height 3
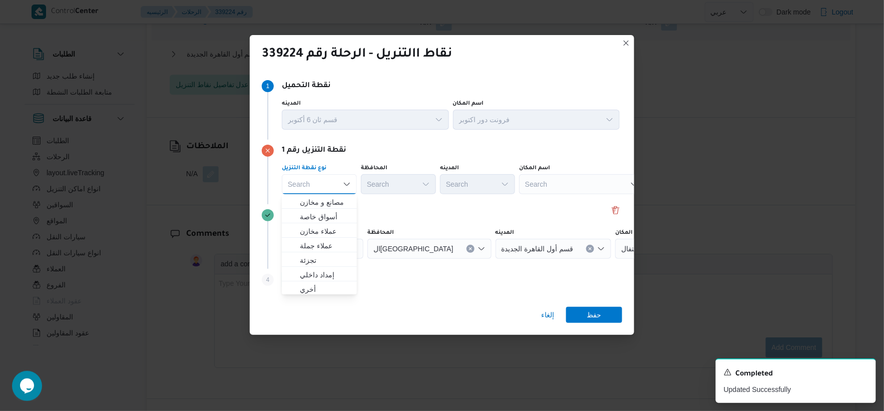
click at [564, 187] on div "Search" at bounding box center [581, 184] width 125 height 20
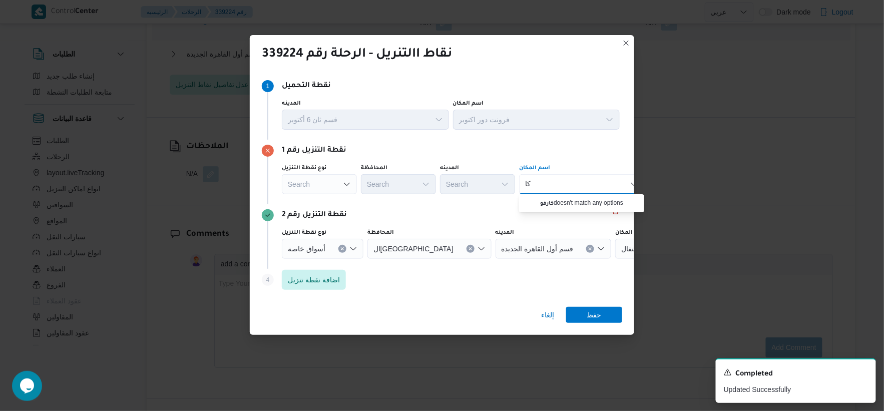
type input "ك"
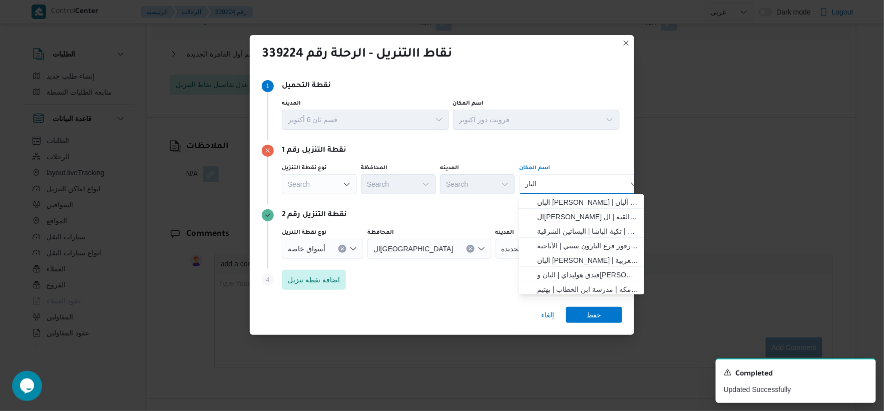
type input "البار"
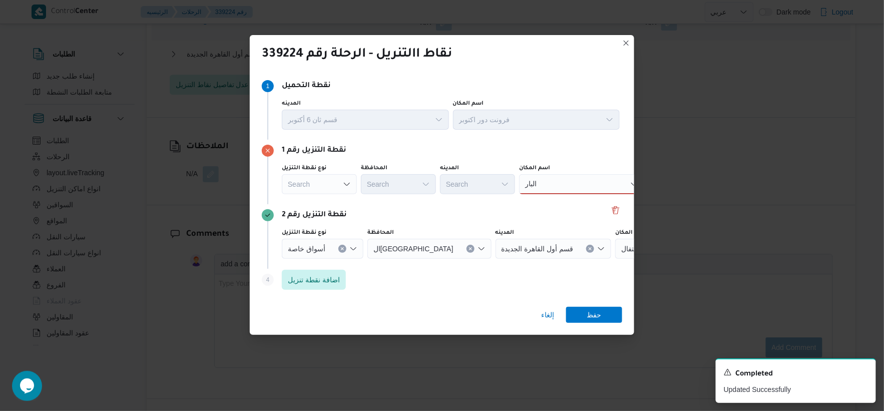
click at [578, 158] on div "نقطة التنزيل رقم 1 نوع نقطة التنزيل Search المحافظة Search المدينه Search اسم ا…" at bounding box center [442, 172] width 360 height 65
click at [576, 174] on div "البار البار" at bounding box center [581, 184] width 125 height 20
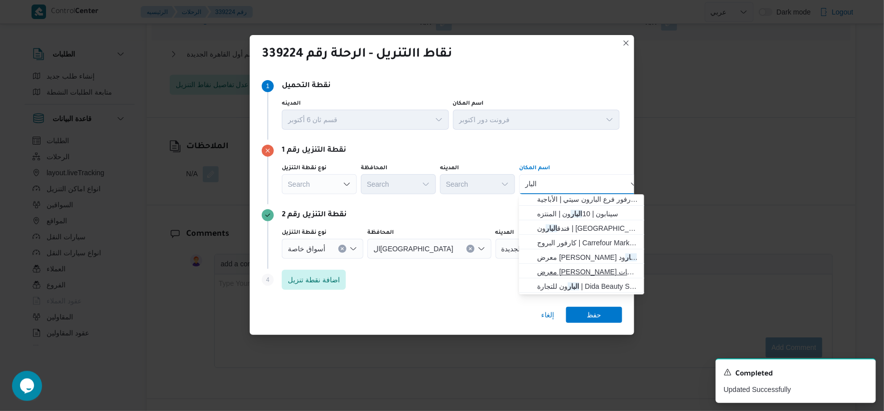
scroll to position [0, 0]
click at [601, 196] on span "كارفور فرع البار ون سيتي | كارفور فرع البارون سيتي | الأباجية" at bounding box center [587, 202] width 101 height 12
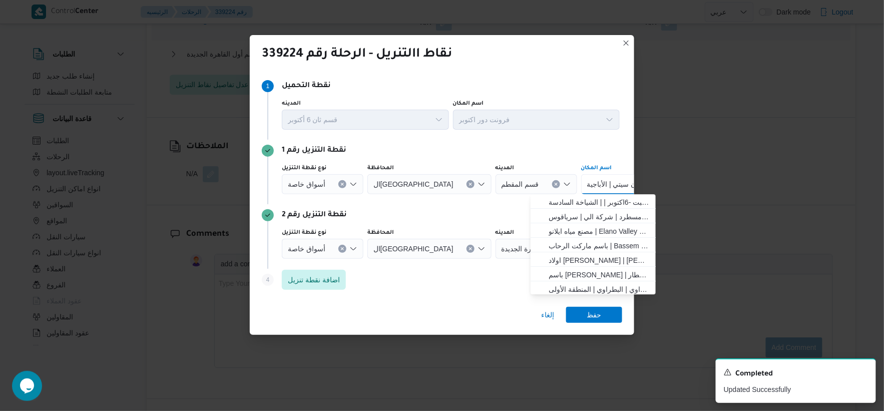
click at [340, 249] on icon "Clear input" at bounding box center [342, 249] width 4 height 4
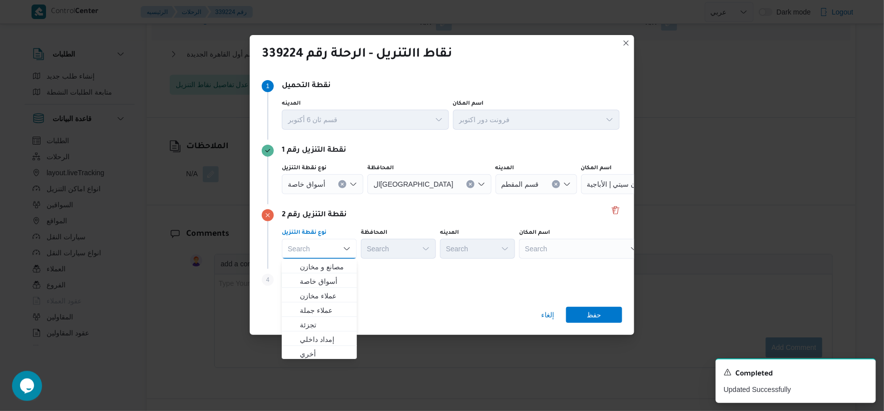
click at [587, 250] on div "Search" at bounding box center [581, 249] width 125 height 20
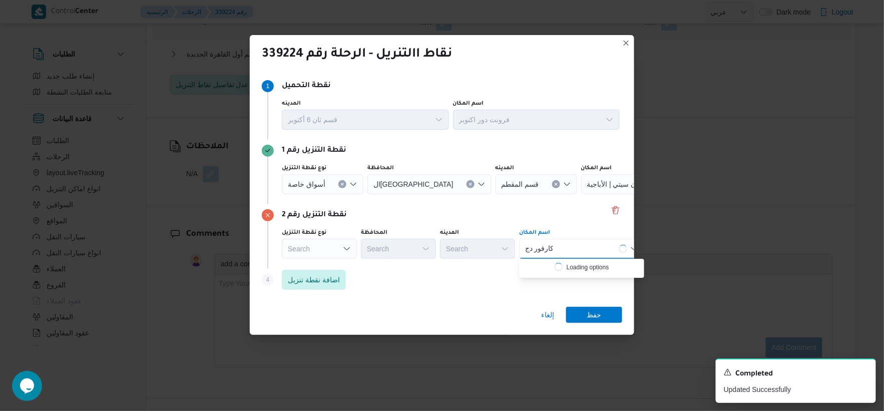
type input "كارفور دج"
click at [587, 250] on div "كارفور دج كارفور دج" at bounding box center [581, 249] width 125 height 20
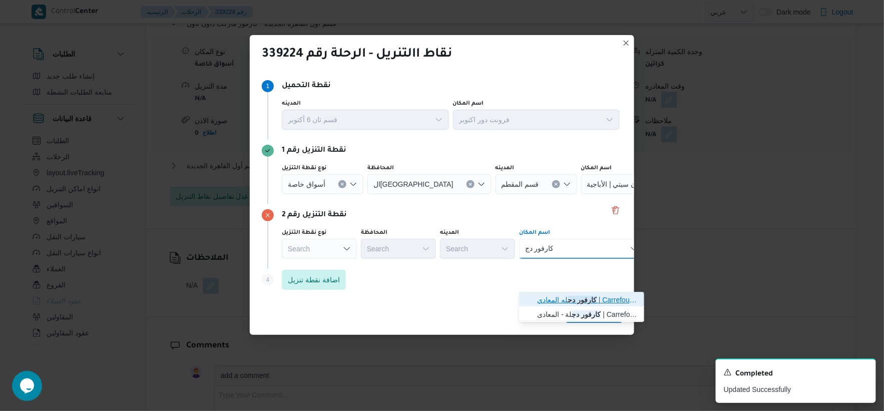
click at [579, 298] on mark "كارفور دج" at bounding box center [581, 300] width 29 height 8
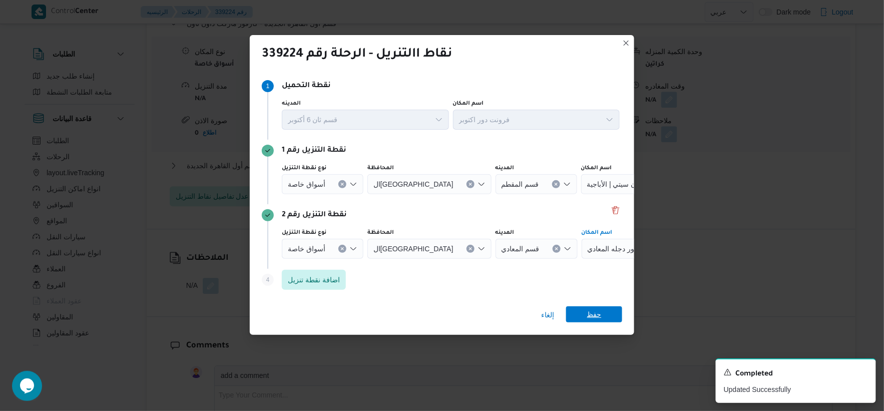
click at [592, 318] on span "حفظ" at bounding box center [594, 314] width 15 height 16
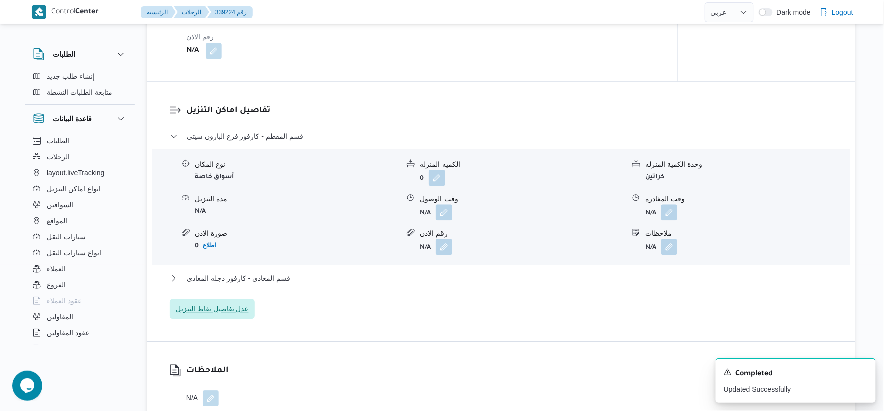
scroll to position [834, 0]
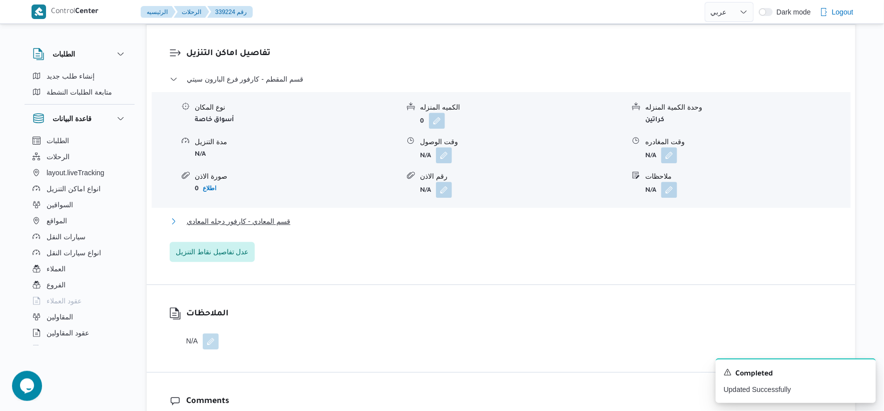
click at [266, 216] on span "قسم المعادي - كارفور دجله المعادي" at bounding box center [239, 221] width 104 height 12
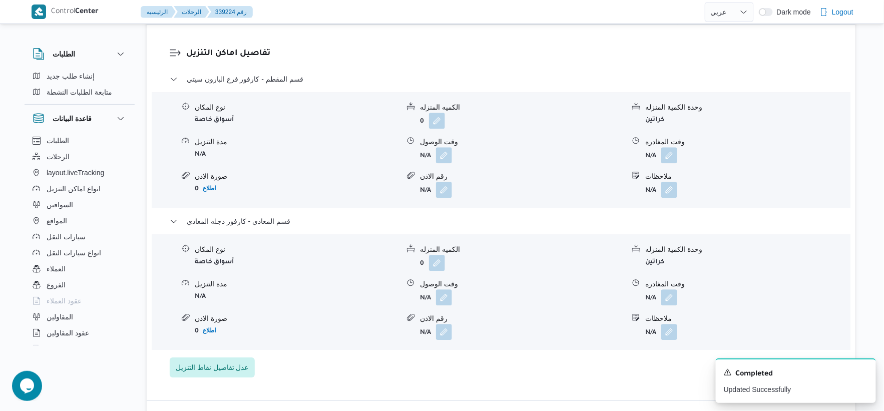
select select "ar"
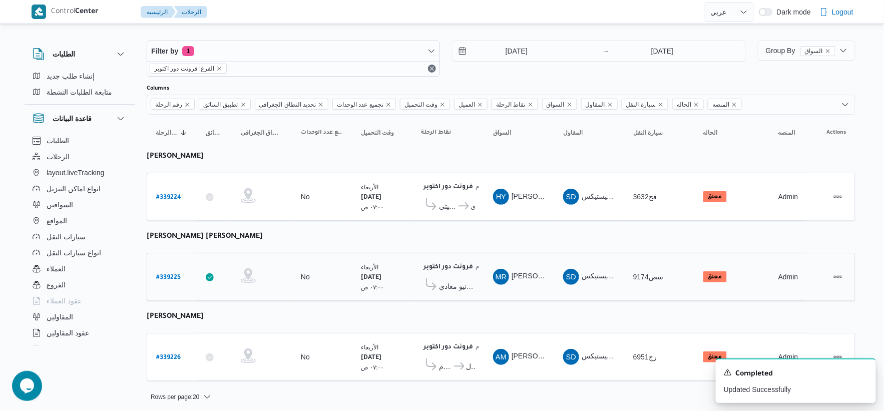
scroll to position [10, 0]
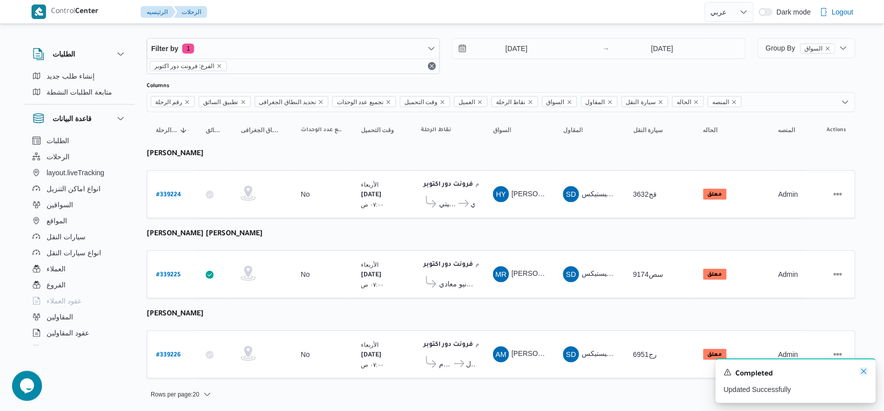
click at [864, 371] on icon "Dismiss toast" at bounding box center [864, 371] width 8 height 8
click at [474, 202] on span "كارفور دجله المعادي" at bounding box center [472, 204] width 5 height 12
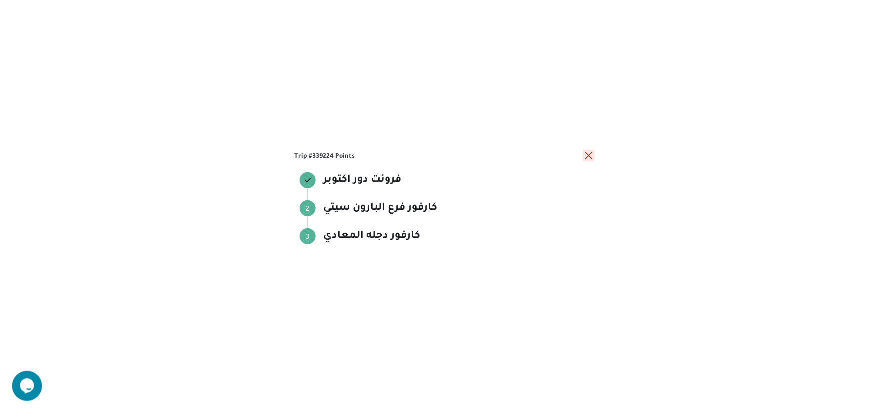
click at [588, 156] on button "close" at bounding box center [589, 156] width 12 height 12
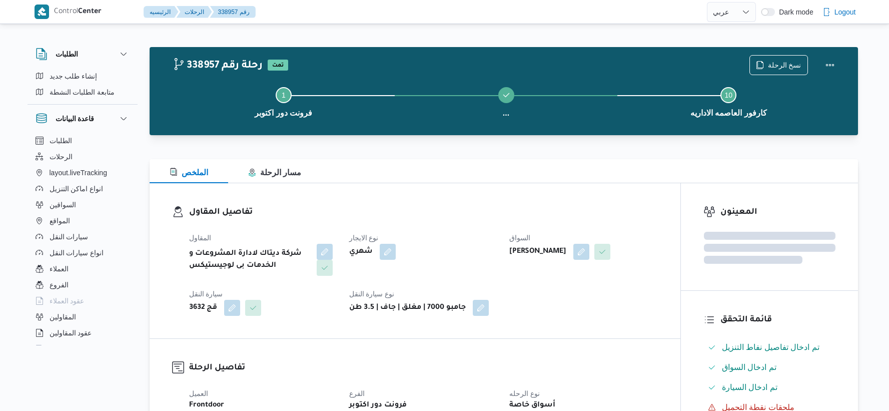
select select "ar"
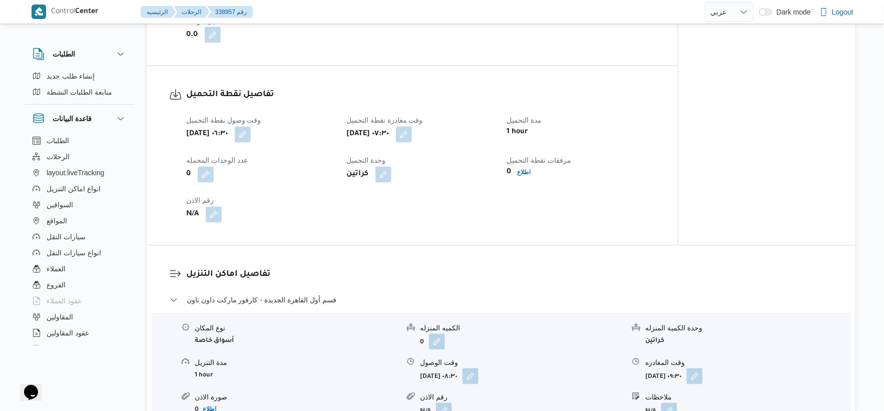
scroll to position [611, 0]
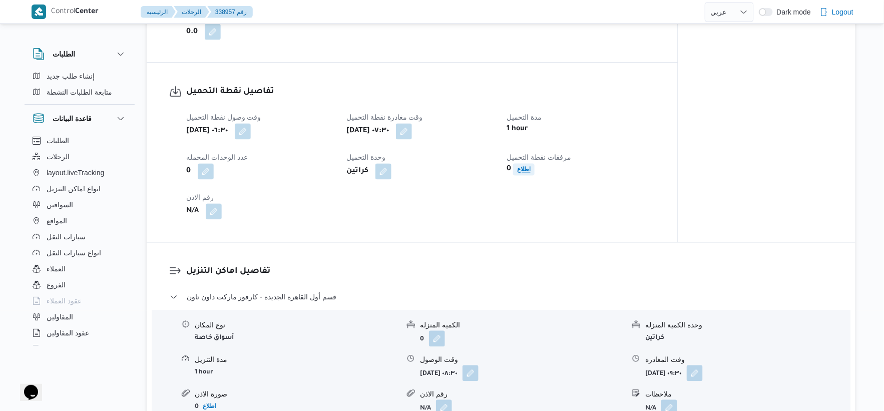
click at [523, 172] on b "اطلاع" at bounding box center [524, 169] width 14 height 7
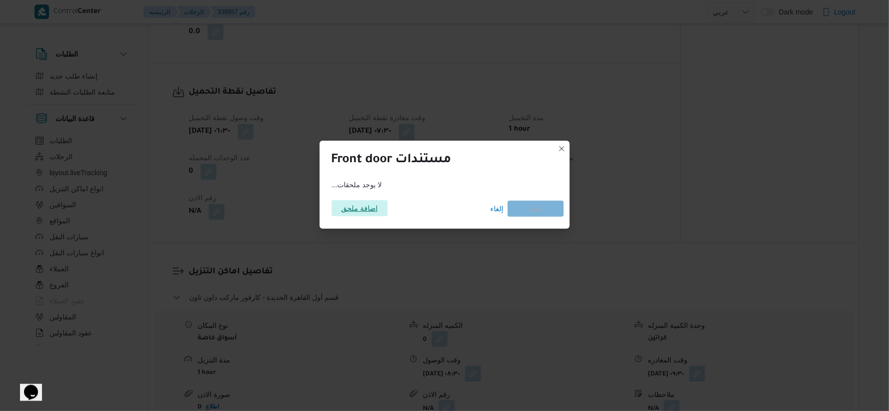
click at [372, 210] on span "اضافة ملحق" at bounding box center [359, 208] width 37 height 16
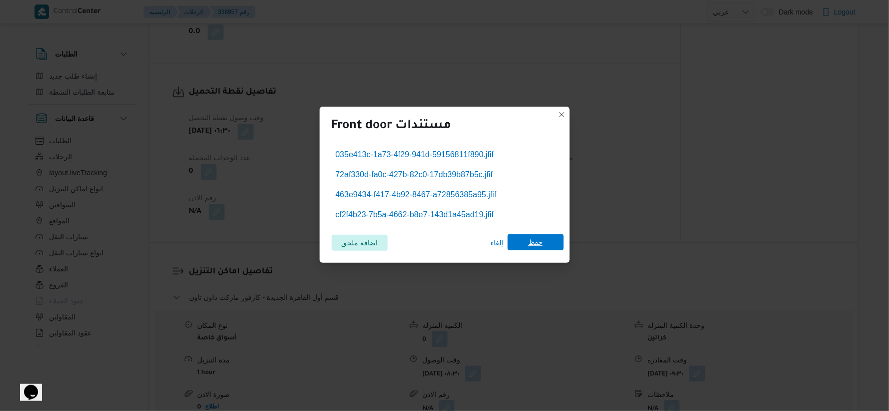
click at [524, 242] on span "حفظ" at bounding box center [536, 242] width 56 height 16
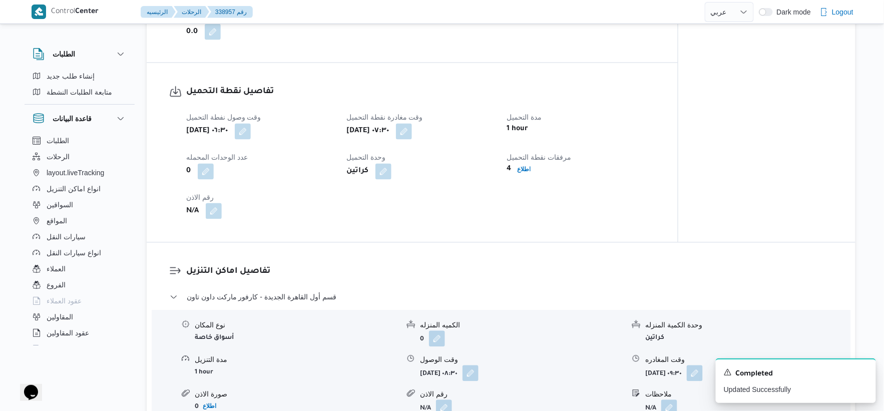
click at [207, 212] on button "button" at bounding box center [214, 211] width 16 height 16
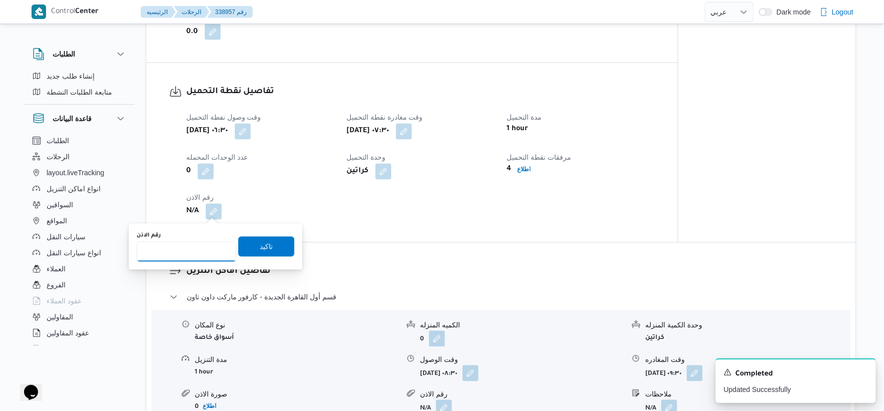
click at [197, 248] on input "رقم الاذن" at bounding box center [187, 252] width 100 height 20
type input "9012"
click at [267, 243] on span "تاكيد" at bounding box center [266, 246] width 56 height 20
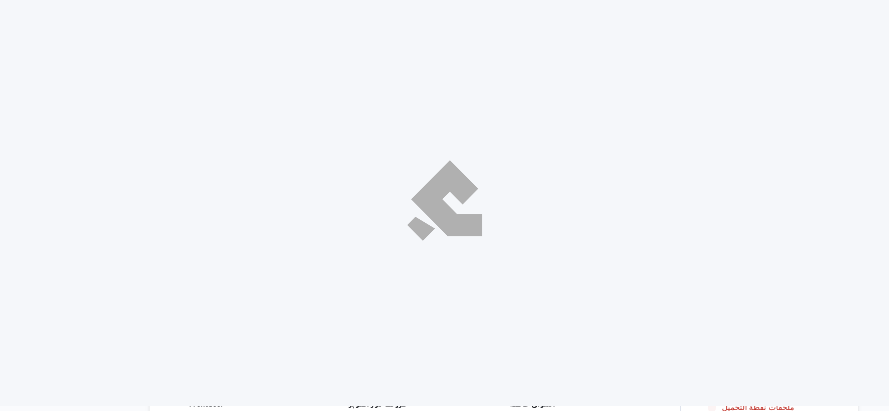
select select "ar"
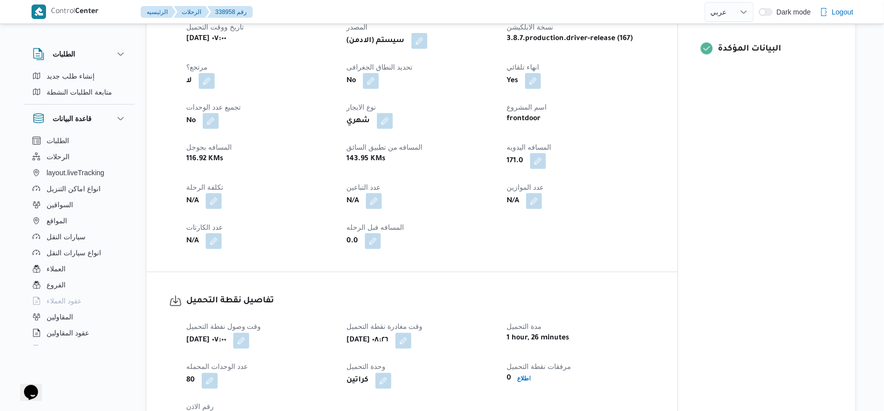
scroll to position [611, 0]
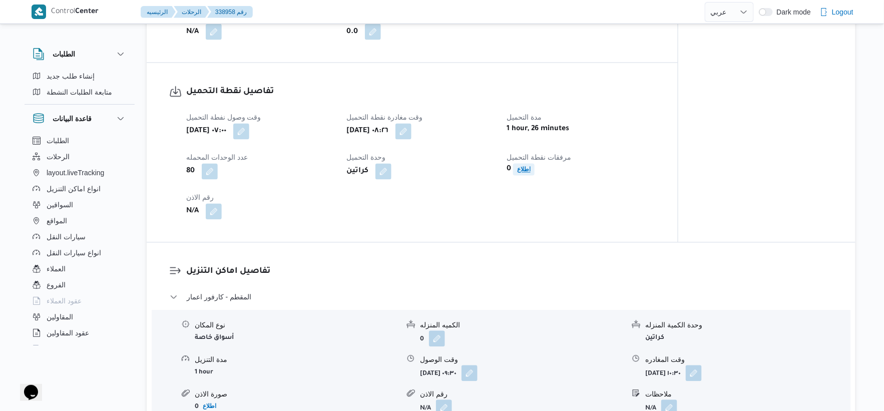
click at [521, 172] on b "اطلاع" at bounding box center [524, 169] width 14 height 7
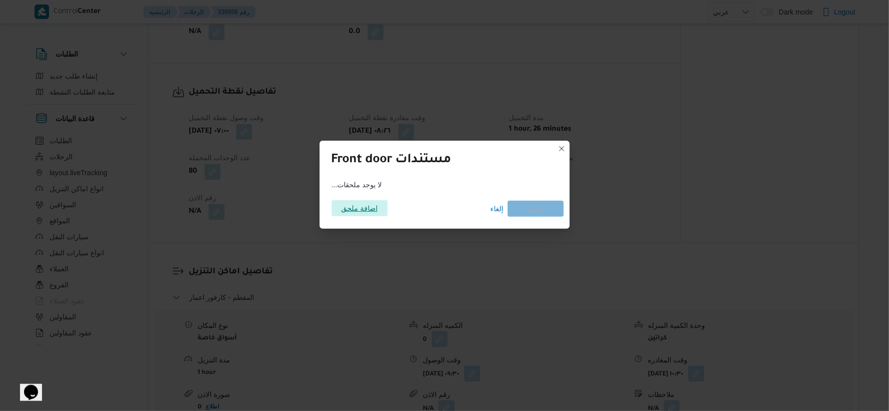
click at [348, 211] on span "اضافة ملحق" at bounding box center [359, 208] width 37 height 16
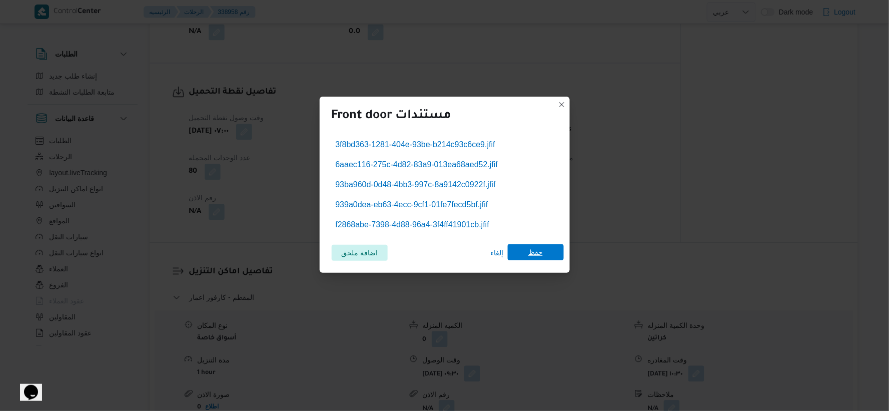
click at [533, 249] on span "حفظ" at bounding box center [535, 252] width 15 height 16
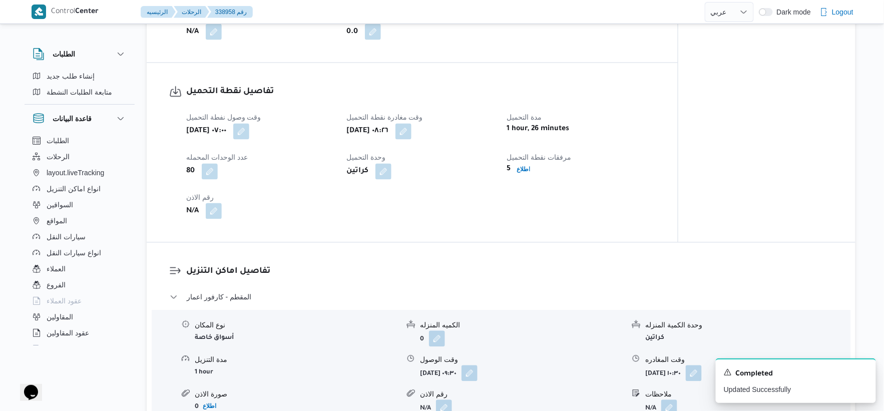
click at [213, 208] on button "button" at bounding box center [214, 211] width 16 height 16
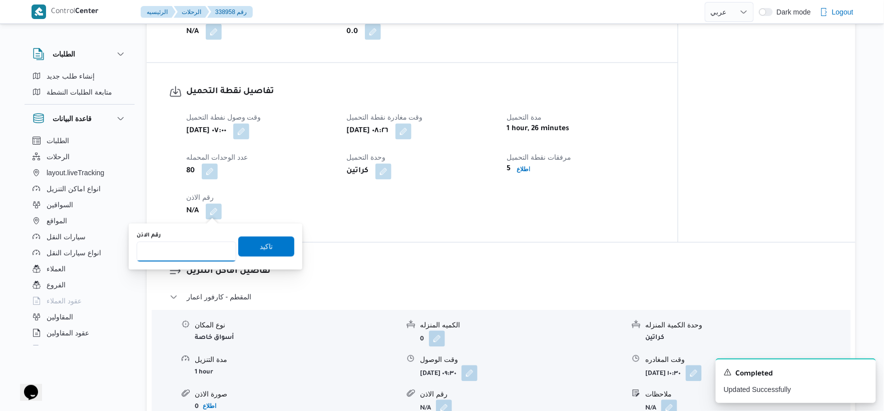
click at [184, 250] on input "رقم الاذن" at bounding box center [187, 252] width 100 height 20
type input "9555"
click at [277, 248] on span "تاكيد" at bounding box center [266, 246] width 56 height 20
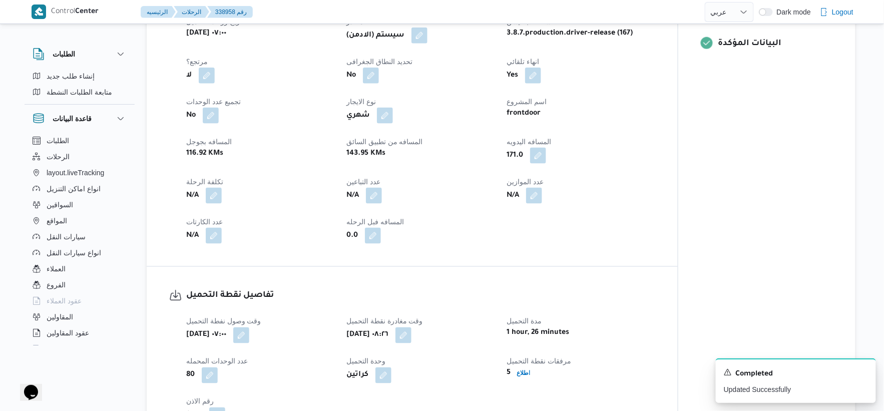
scroll to position [556, 0]
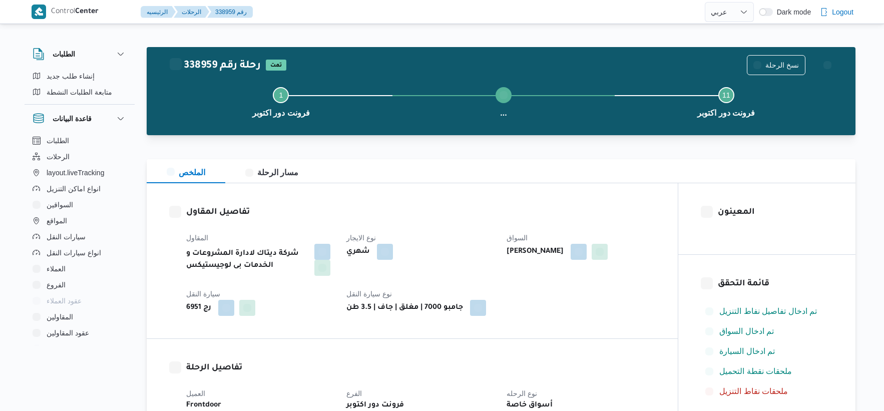
select select "ar"
